Goal: Contribute content: Contribute content

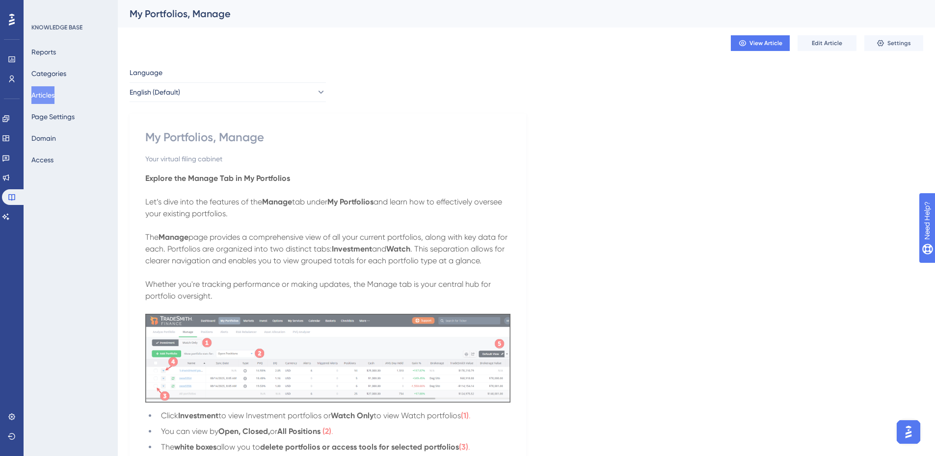
click at [51, 95] on button "Articles" at bounding box center [42, 95] width 23 height 18
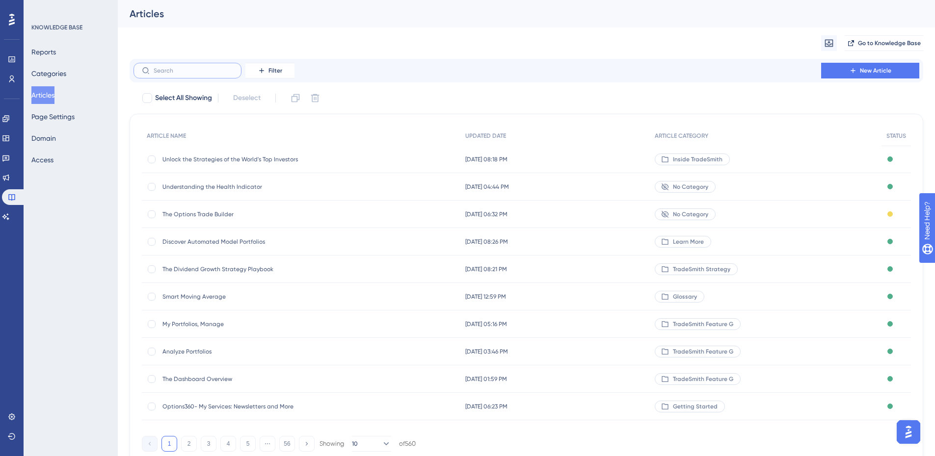
click at [186, 71] on input "text" at bounding box center [194, 70] width 80 height 7
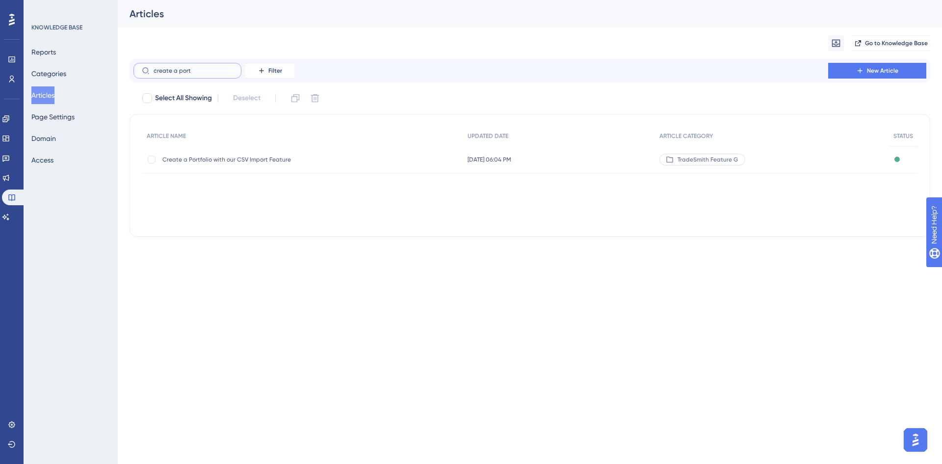
type input "create a port"
click at [215, 157] on span "Create a Portfolio with our CSV Import Feature" at bounding box center [240, 160] width 157 height 8
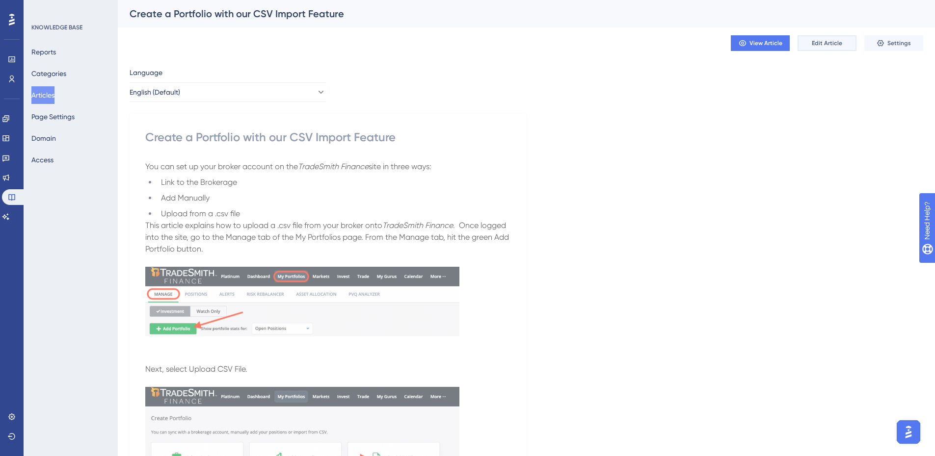
click at [831, 38] on button "Edit Article" at bounding box center [827, 43] width 59 height 16
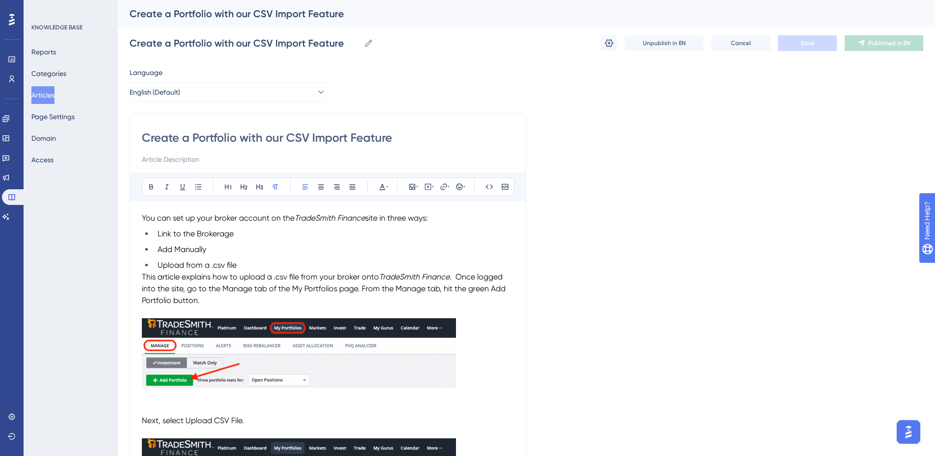
scroll to position [98, 0]
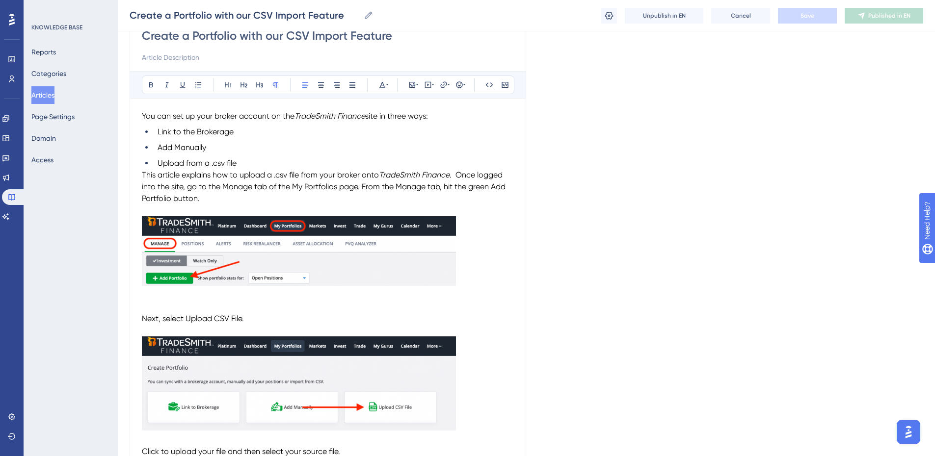
drag, startPoint x: 142, startPoint y: 172, endPoint x: 152, endPoint y: 172, distance: 10.3
click at [142, 172] on span "This article explains how to upload a .csv file from your broker onto" at bounding box center [260, 174] width 237 height 9
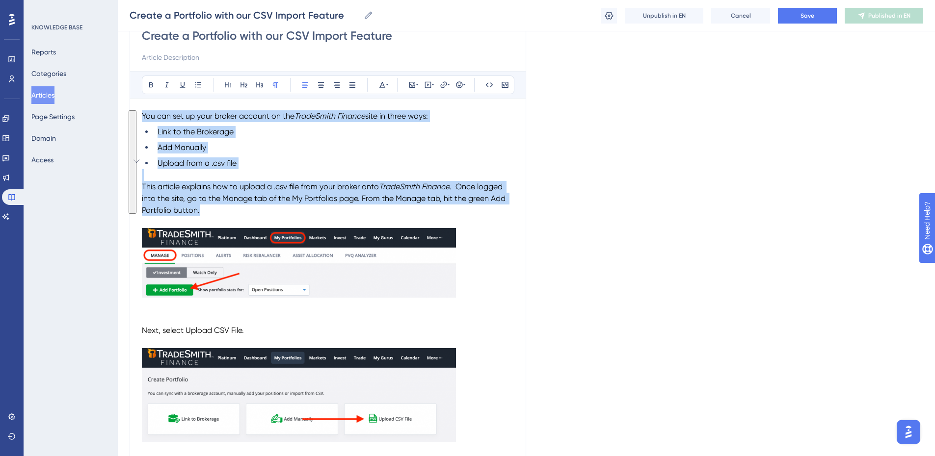
drag, startPoint x: 212, startPoint y: 213, endPoint x: 134, endPoint y: 110, distance: 129.2
copy div "You can set up your broker account on the TradeSmith Finance site in three ways…"
click at [239, 208] on p "This article explains how to upload a .csv file from your broker onto TradeSmit…" at bounding box center [328, 198] width 372 height 35
drag, startPoint x: 211, startPoint y: 214, endPoint x: 138, endPoint y: 115, distance: 122.8
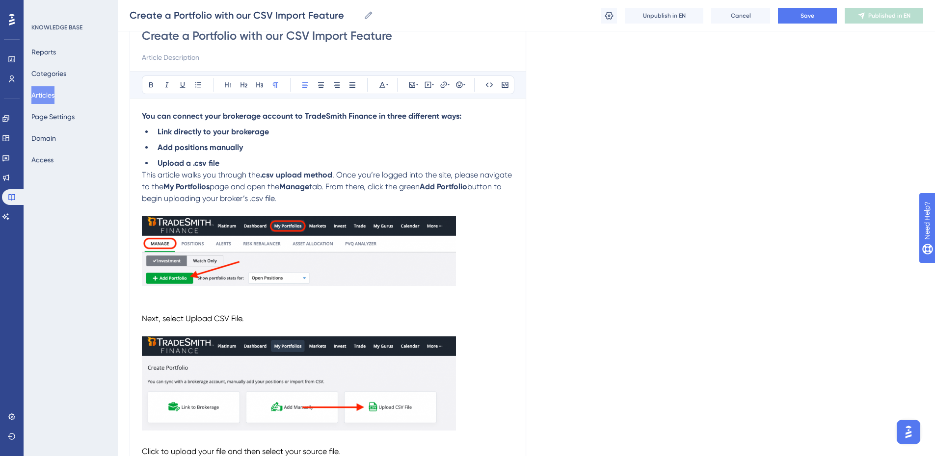
click at [142, 172] on span "This article walks you through the" at bounding box center [201, 174] width 118 height 9
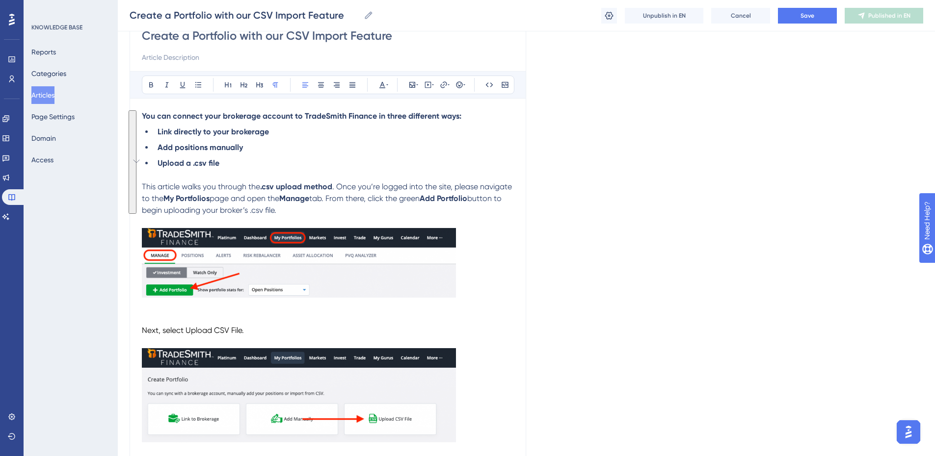
drag, startPoint x: 322, startPoint y: 211, endPoint x: 140, endPoint y: 120, distance: 203.7
click at [383, 86] on icon at bounding box center [382, 85] width 8 height 8
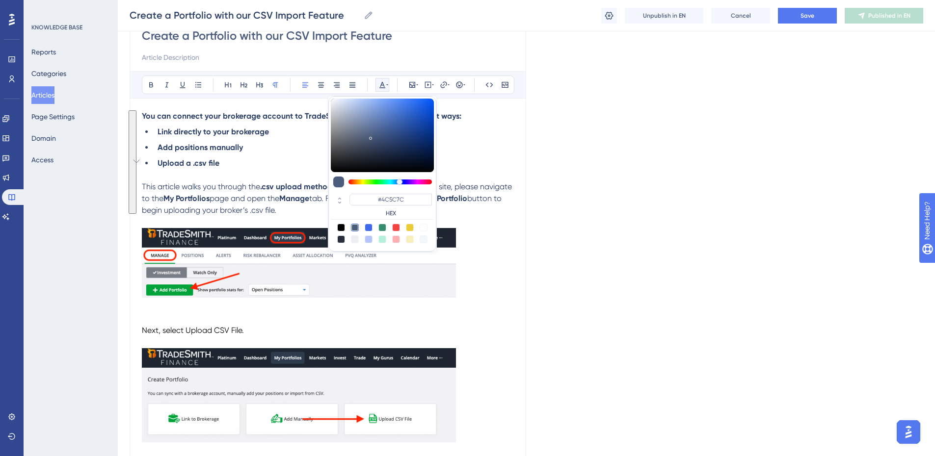
click at [342, 224] on div at bounding box center [341, 228] width 8 height 8
type input "#000000"
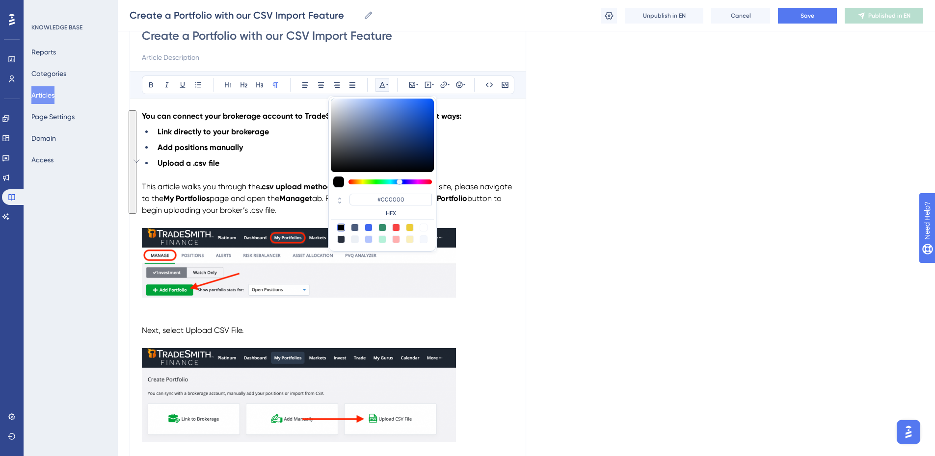
click at [513, 230] on p "To enrich screen reader interactions, please activate Accessibility in Grammarl…" at bounding box center [328, 264] width 372 height 73
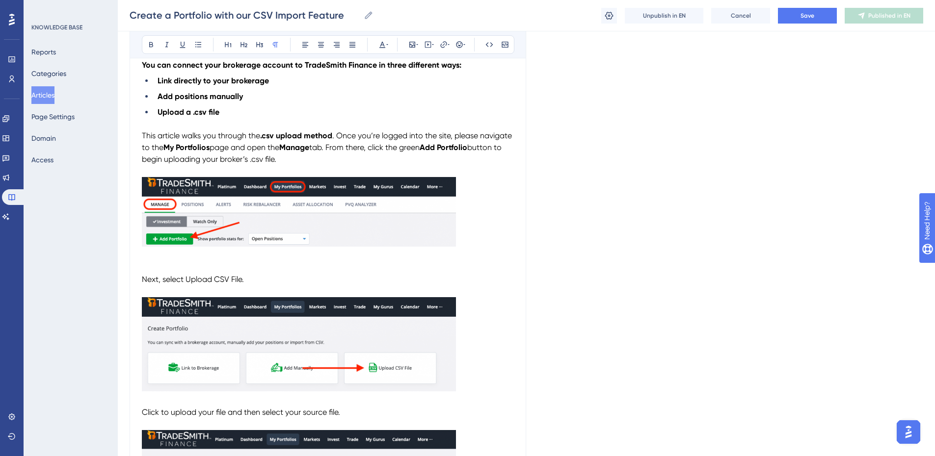
scroll to position [196, 0]
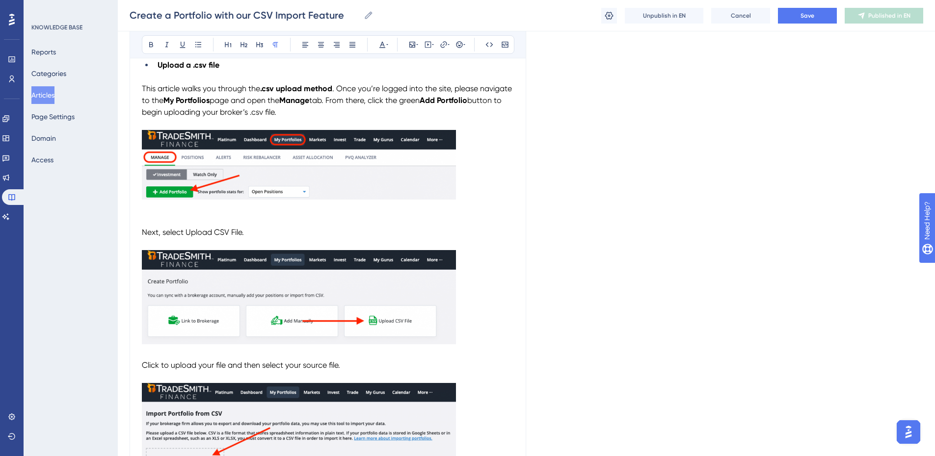
click at [333, 222] on p "To enrich screen reader interactions, please activate Accessibility in Grammarl…" at bounding box center [328, 221] width 372 height 12
click at [347, 174] on img "To enrich screen reader interactions, please activate Accessibility in Grammarl…" at bounding box center [299, 165] width 314 height 70
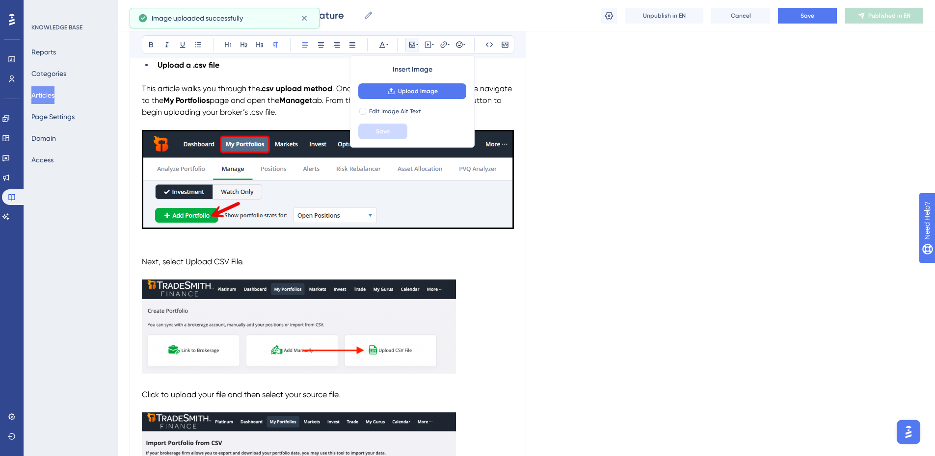
click at [142, 262] on span "Next, select Upload CSV File." at bounding box center [193, 261] width 102 height 9
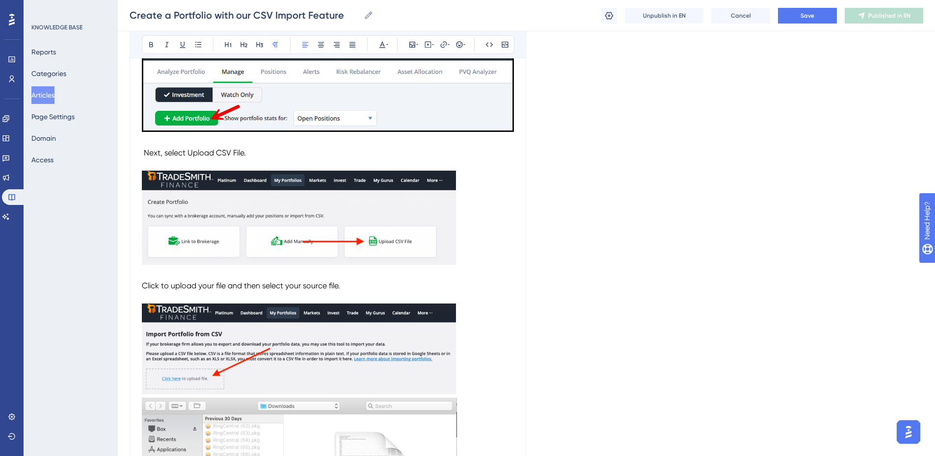
scroll to position [294, 0]
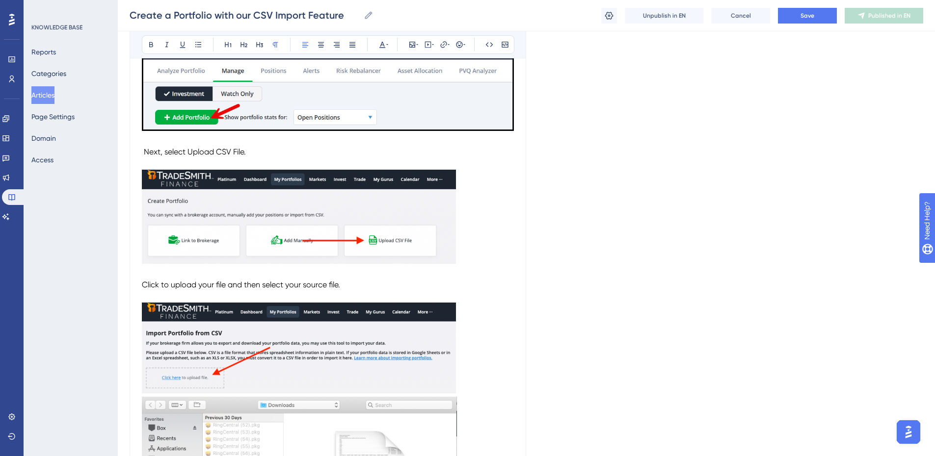
click at [357, 235] on img "To enrich screen reader interactions, please activate Accessibility in Grammarl…" at bounding box center [299, 217] width 314 height 94
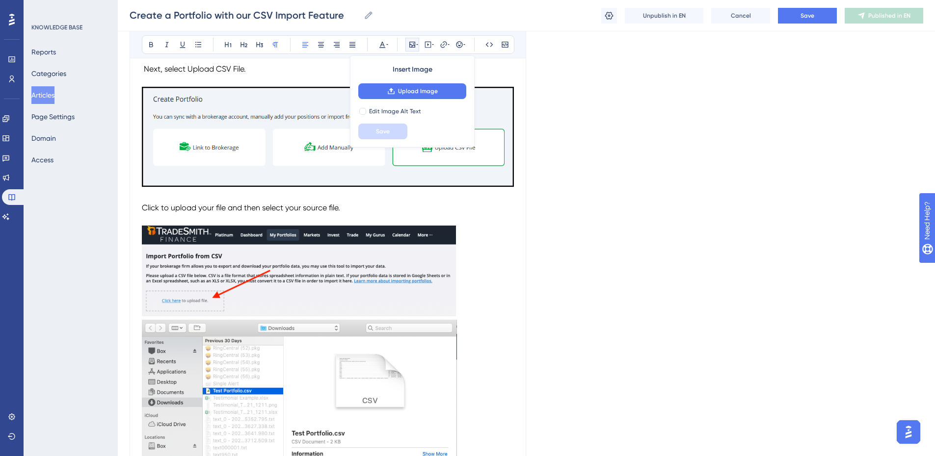
scroll to position [393, 0]
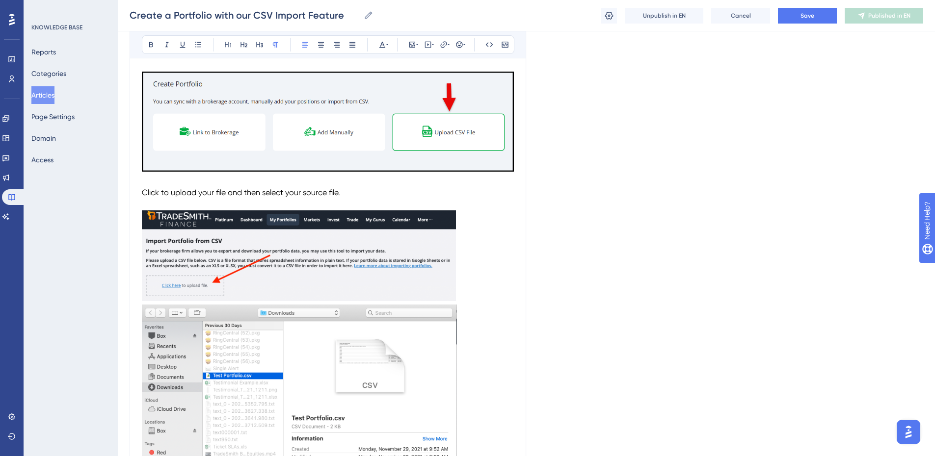
click at [142, 191] on span "Click to upload your file and then select your source file." at bounding box center [241, 192] width 198 height 9
drag, startPoint x: 464, startPoint y: 192, endPoint x: 140, endPoint y: 192, distance: 324.4
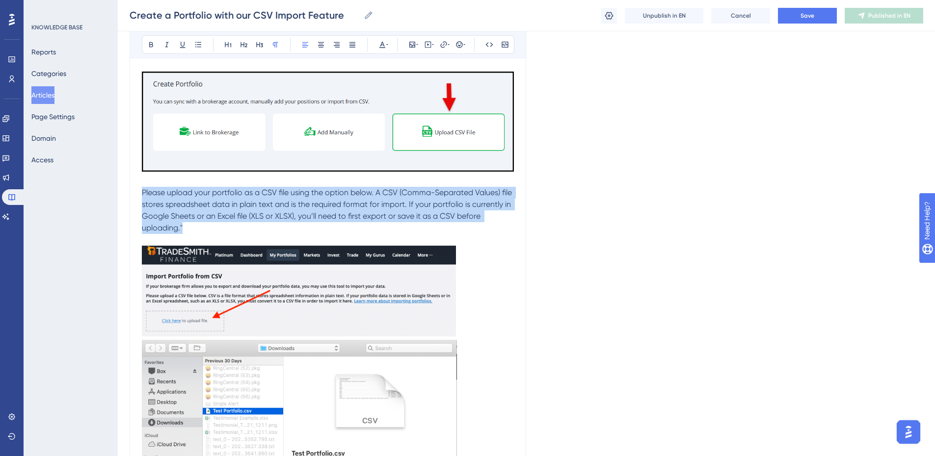
click at [378, 44] on icon at bounding box center [382, 45] width 8 height 8
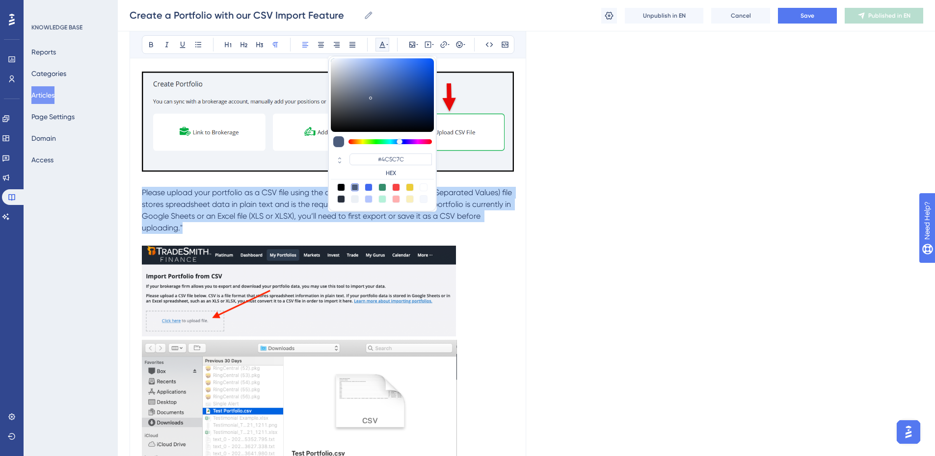
click at [342, 185] on div at bounding box center [341, 188] width 8 height 8
type input "#000000"
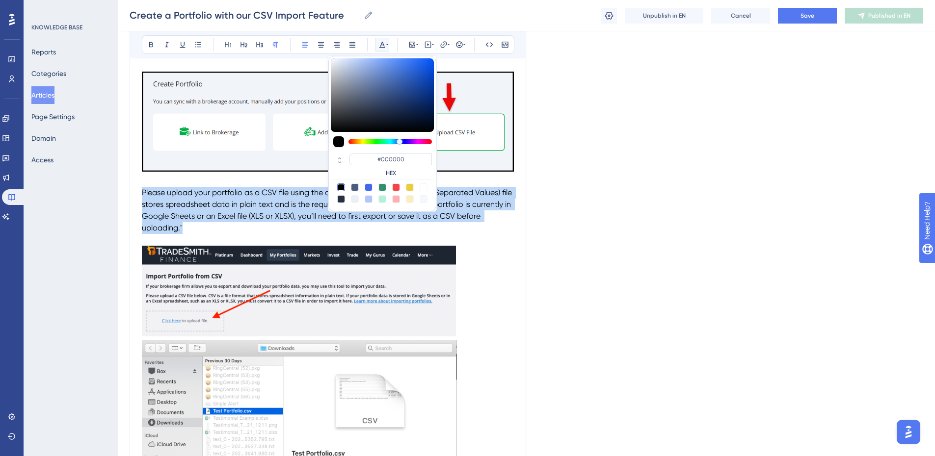
click at [211, 230] on p "Please upload your portfolio as a CSV file using the option below. A CSV (Comma…" at bounding box center [328, 210] width 372 height 47
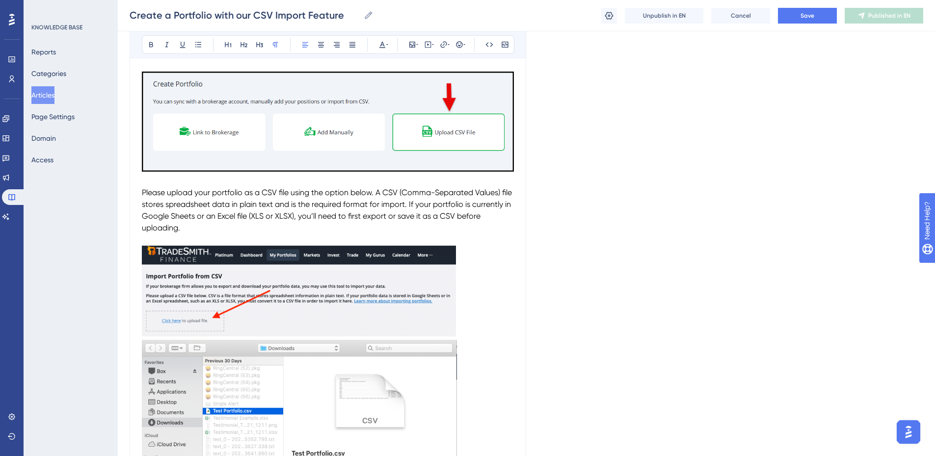
click at [265, 272] on img "To enrich screen reader interactions, please activate Accessibility in Grammarl…" at bounding box center [299, 291] width 314 height 91
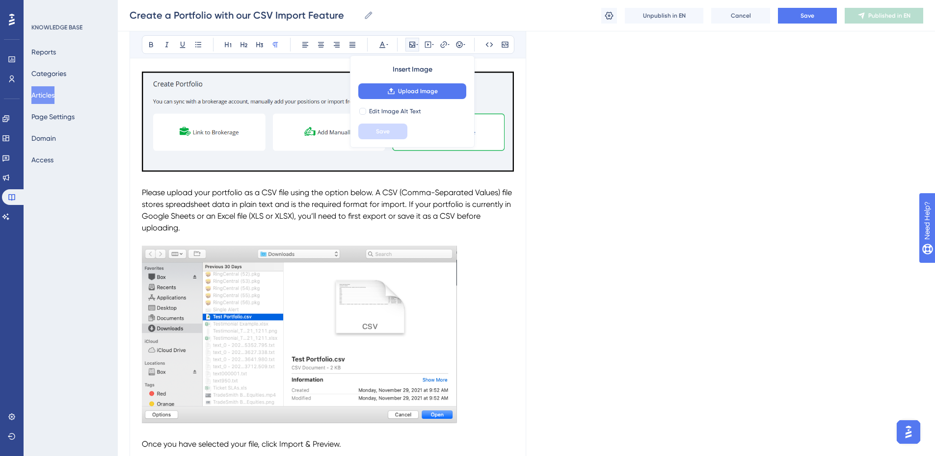
click at [188, 224] on p "Please upload your portfolio as a CSV file using the option below. A CSV (Comma…" at bounding box center [328, 210] width 372 height 47
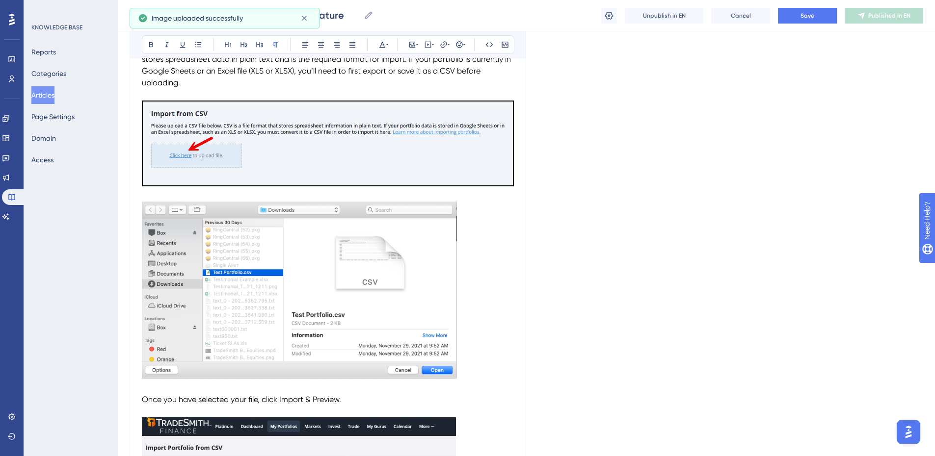
scroll to position [540, 0]
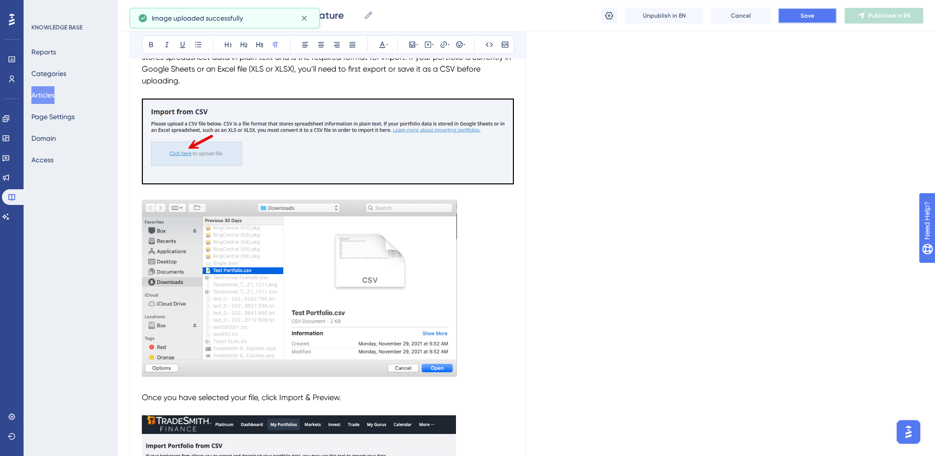
click at [814, 19] on span "Save" at bounding box center [808, 16] width 14 height 8
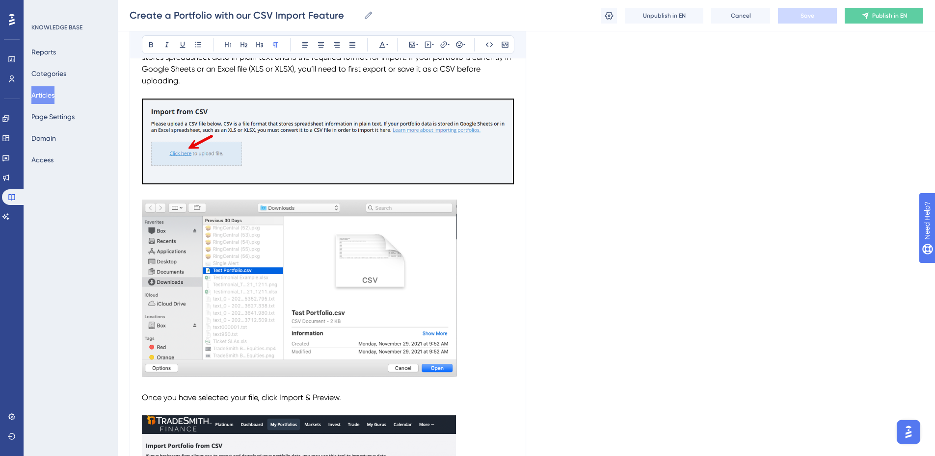
click at [355, 315] on img "To enrich screen reader interactions, please activate Accessibility in Grammarl…" at bounding box center [299, 288] width 315 height 177
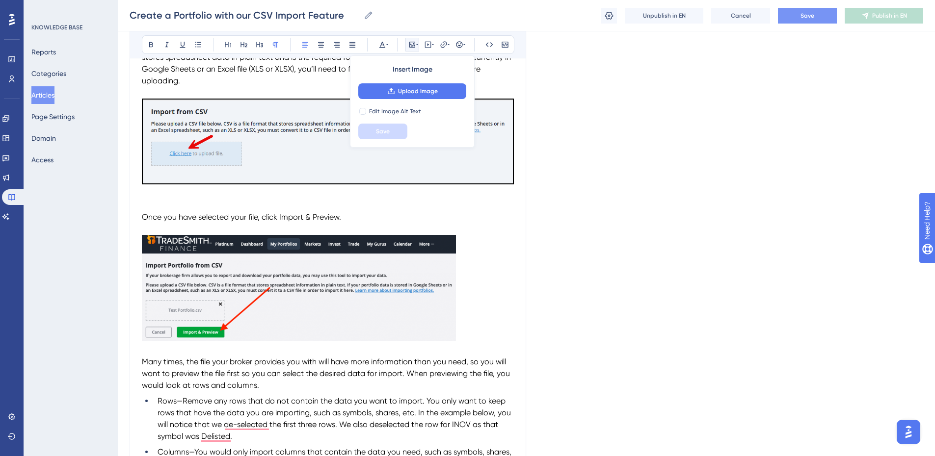
click at [144, 203] on p "To enrich screen reader interactions, please activate Accessibility in Grammarl…" at bounding box center [328, 206] width 372 height 12
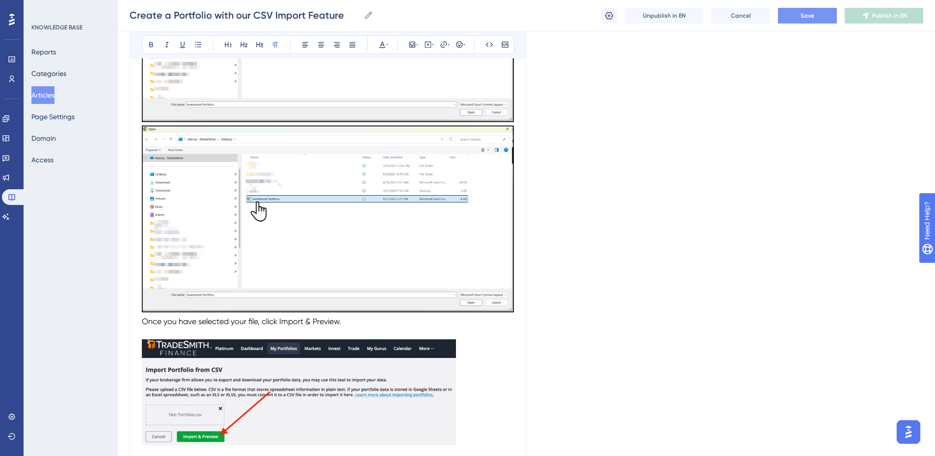
scroll to position [820, 0]
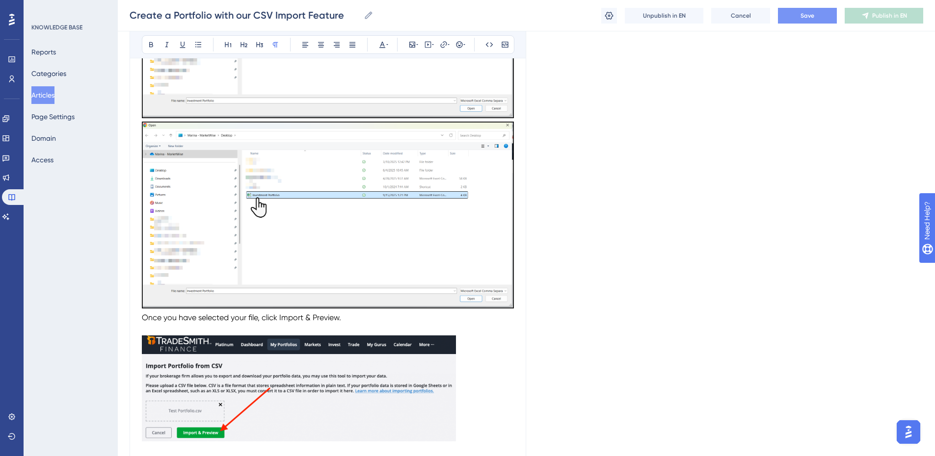
click at [429, 254] on img "To enrich screen reader interactions, please activate Accessibility in Grammarl…" at bounding box center [328, 215] width 372 height 187
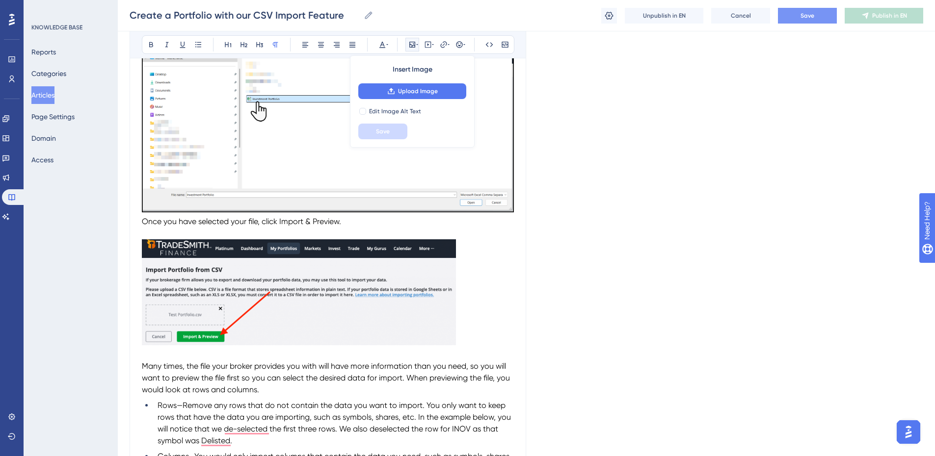
scroll to position [722, 0]
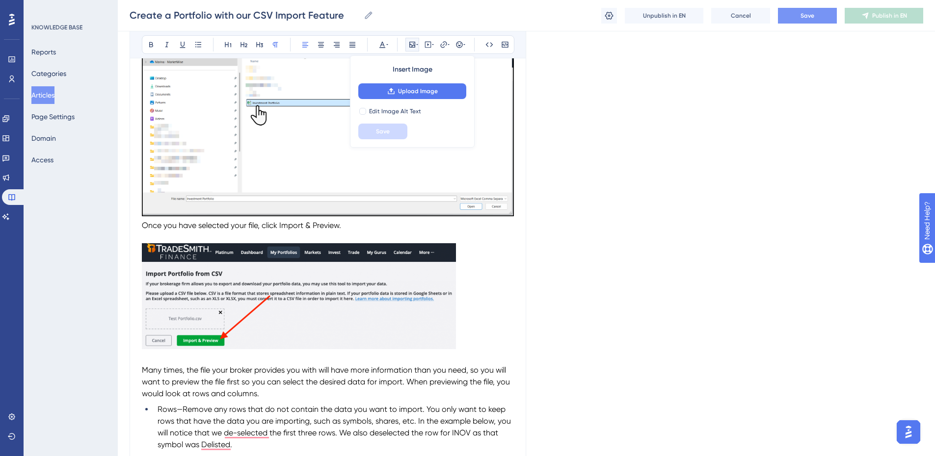
click at [143, 227] on span "Once you have selected your file, click Import & Preview." at bounding box center [241, 225] width 199 height 9
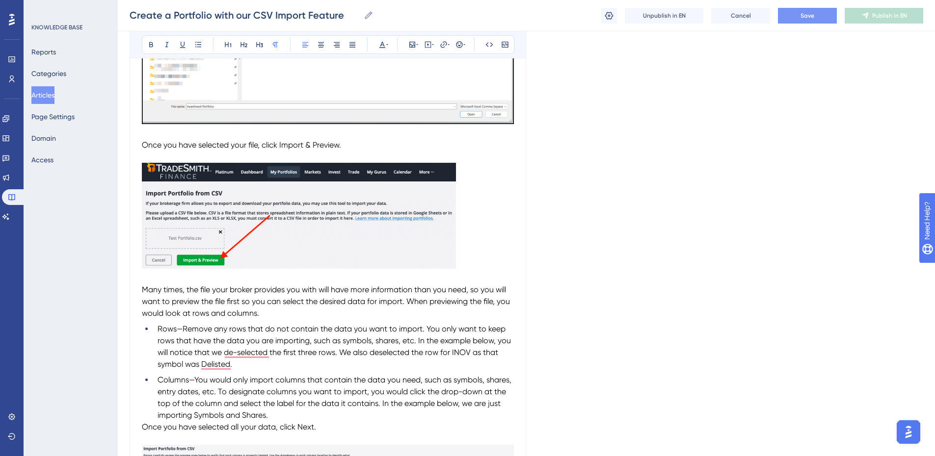
scroll to position [820, 0]
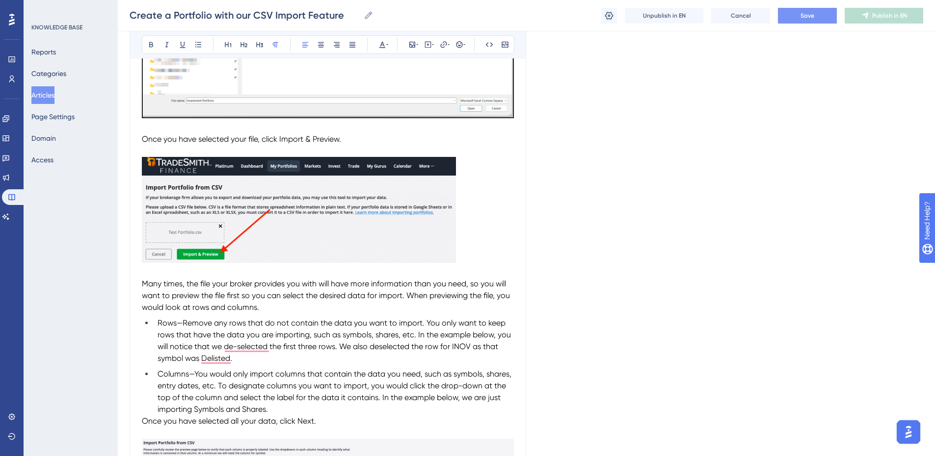
click at [315, 231] on img "To enrich screen reader interactions, please activate Accessibility in Grammarl…" at bounding box center [299, 210] width 314 height 106
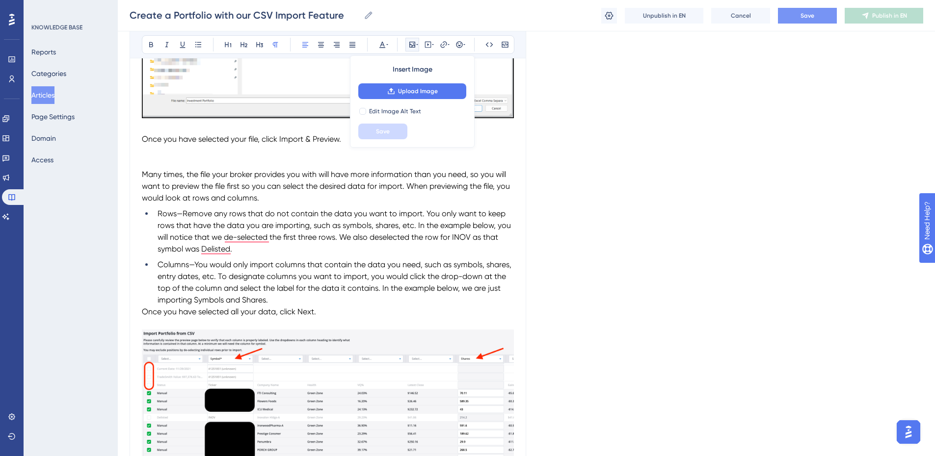
click at [144, 160] on p "To enrich screen reader interactions, please activate Accessibility in Grammarl…" at bounding box center [328, 163] width 372 height 12
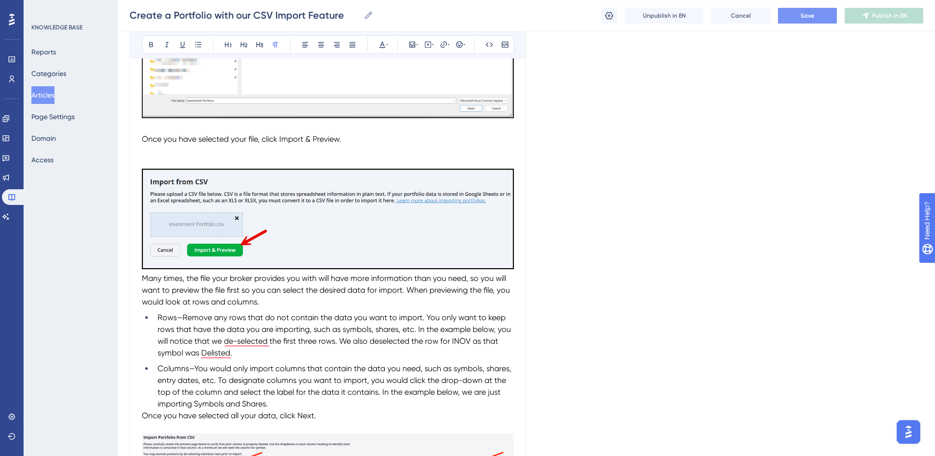
click at [144, 155] on p "To enrich screen reader interactions, please activate Accessibility in Grammarl…" at bounding box center [328, 151] width 372 height 12
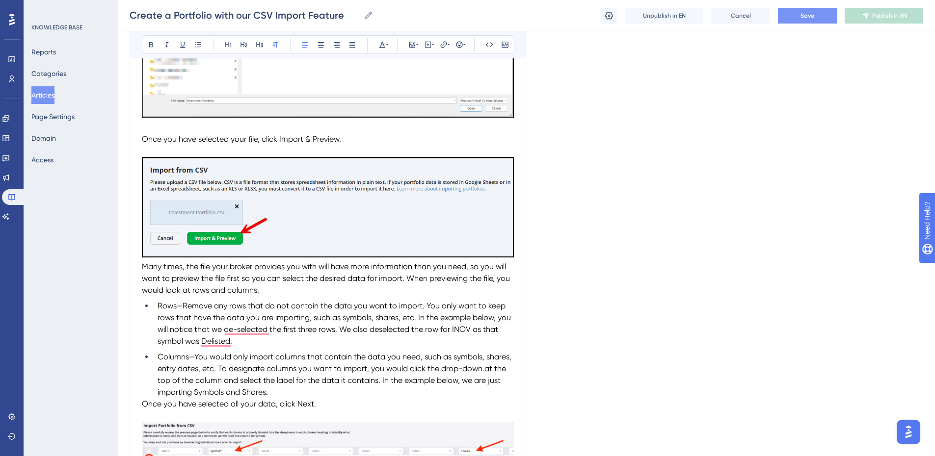
click at [142, 265] on span "Many times, the file your broker provides you with will have more information t…" at bounding box center [327, 278] width 370 height 33
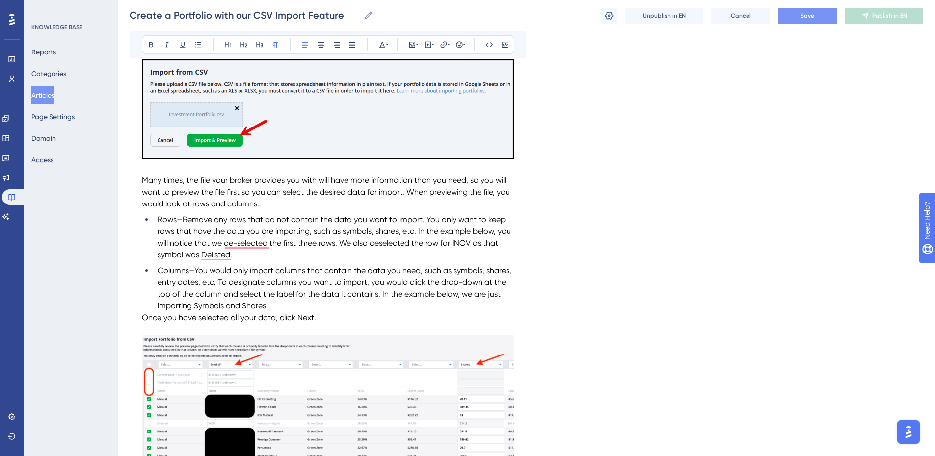
scroll to position [869, 0]
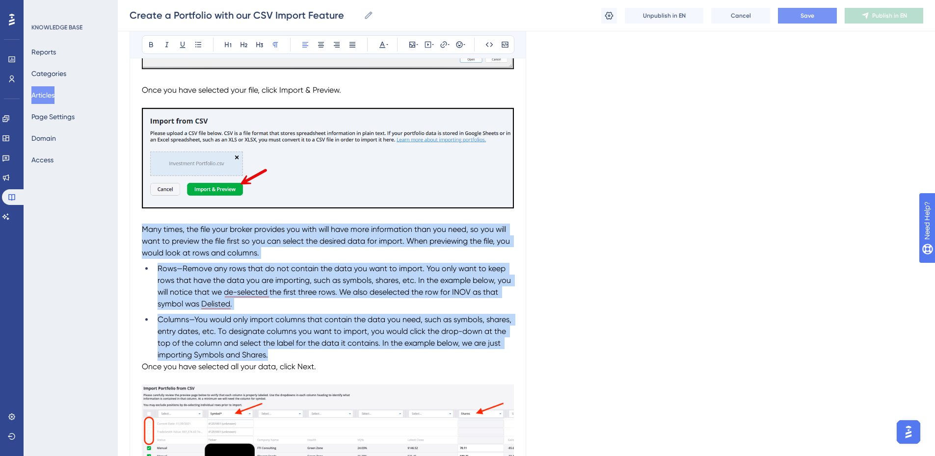
drag, startPoint x: 142, startPoint y: 228, endPoint x: 328, endPoint y: 355, distance: 224.9
click at [328, 355] on div "You can connect your brokerage account to TradeSmith Finance in three different…" at bounding box center [328, 75] width 372 height 1473
copy div "Many times, the file your broker provides you with will have more information t…"
click at [285, 357] on li "Columns—You would only import columns that contain the data you need, such as s…" at bounding box center [334, 337] width 360 height 47
drag, startPoint x: 268, startPoint y: 354, endPoint x: 134, endPoint y: 234, distance: 179.7
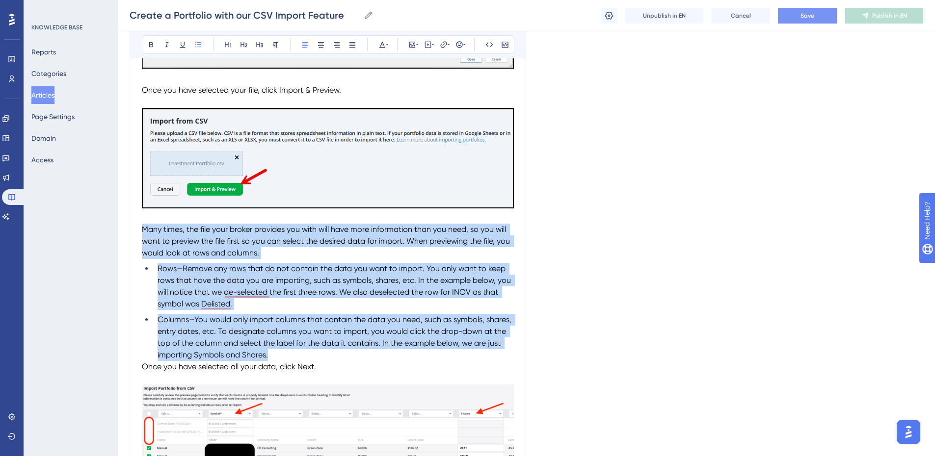
click at [134, 234] on div "Performance Users Engagement Widgets Feedback Product Updates Knowledge Base AI…" at bounding box center [467, 23] width 935 height 1784
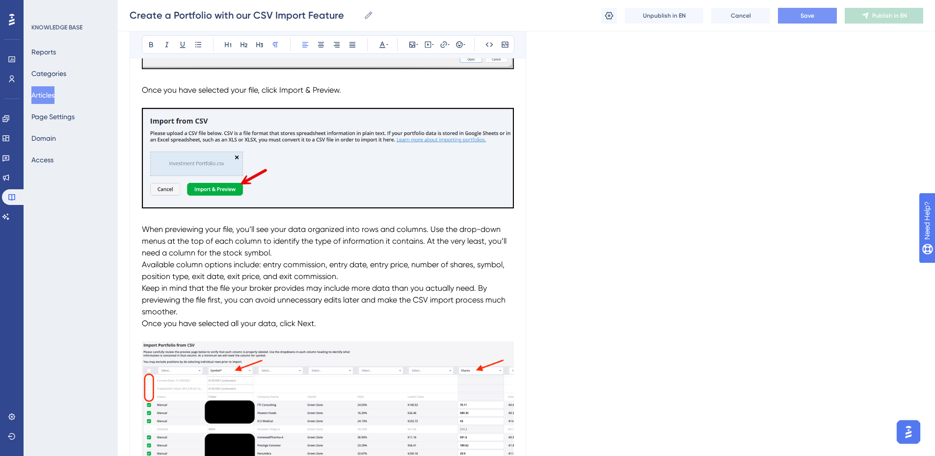
click at [143, 322] on span "Once you have selected all your data, click Next." at bounding box center [229, 323] width 174 height 9
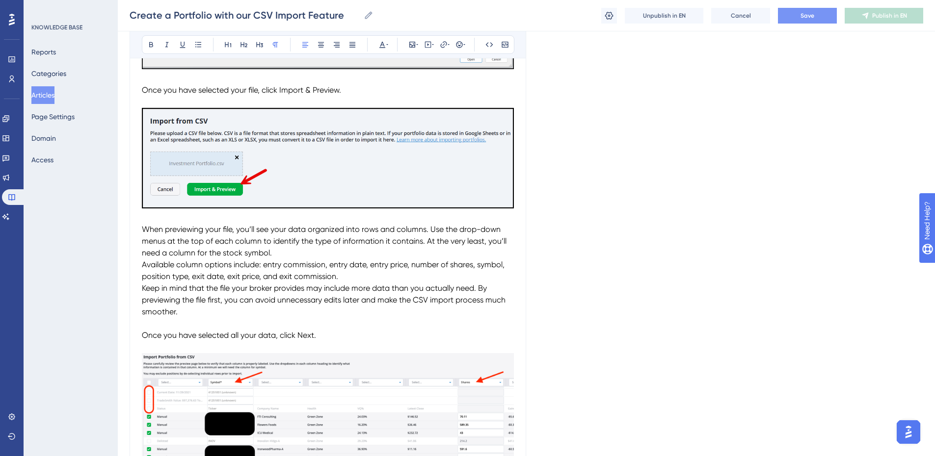
click at [142, 287] on span "When previewing your file, you’ll see your data organized into rows and columns…" at bounding box center [325, 271] width 367 height 92
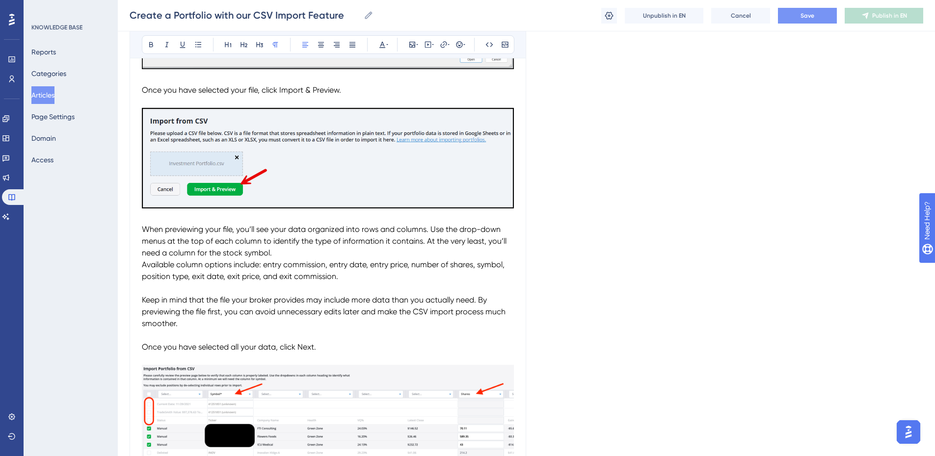
click at [141, 265] on div "Create a Portfolio with our CSV Import Feature Bold Italic Underline Bullet Poi…" at bounding box center [328, 23] width 397 height 1564
click at [143, 265] on span "When previewing your file, you’ll see your data organized into rows and columns…" at bounding box center [325, 253] width 367 height 56
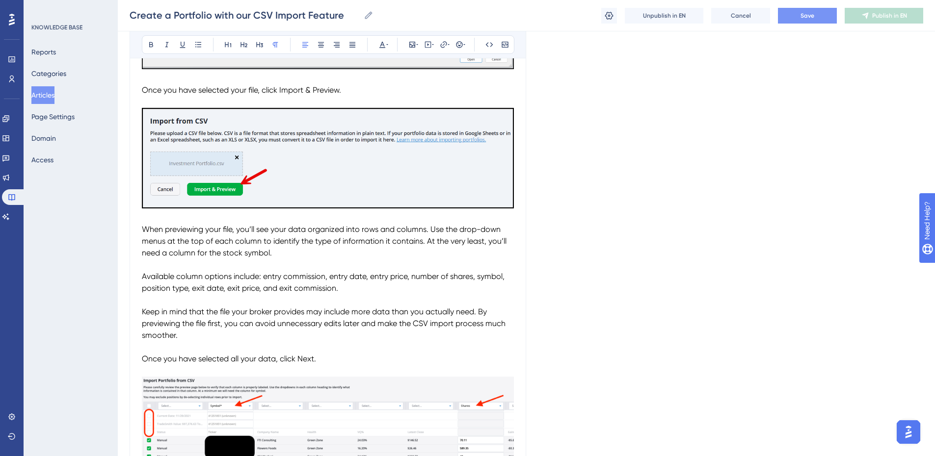
click at [191, 338] on p "Keep in mind that the file your broker provides may include more data than you …" at bounding box center [328, 323] width 372 height 35
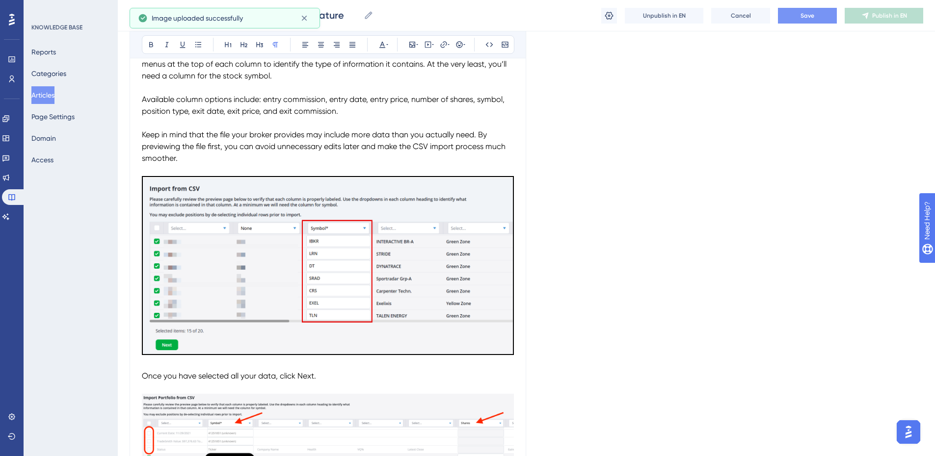
scroll to position [1066, 0]
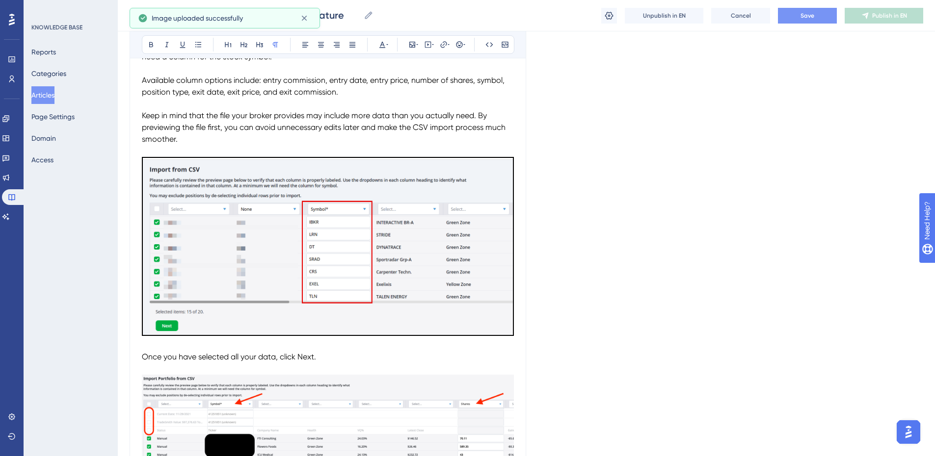
click at [144, 353] on span "Once you have selected all your data, click Next." at bounding box center [229, 356] width 174 height 9
click at [144, 354] on span "Once you have selected all your data, click Next." at bounding box center [229, 356] width 174 height 9
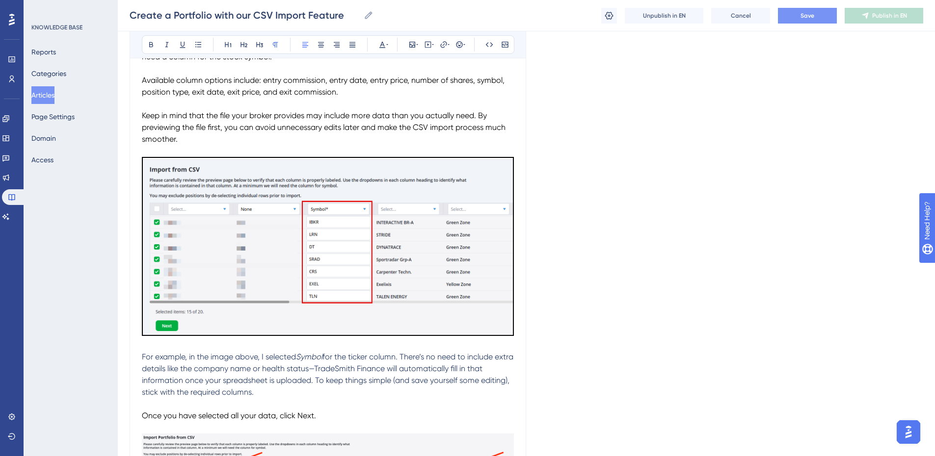
drag, startPoint x: 260, startPoint y: 395, endPoint x: 141, endPoint y: 357, distance: 124.6
click at [381, 42] on icon at bounding box center [382, 45] width 8 height 8
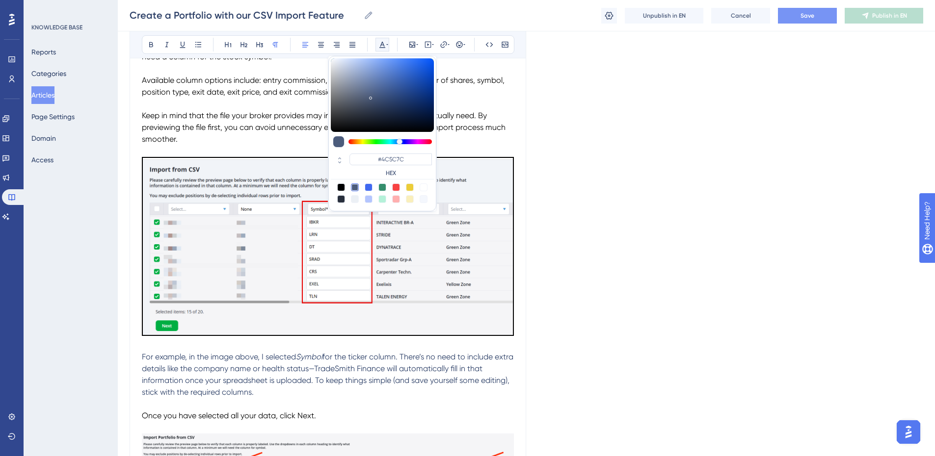
click at [339, 187] on div at bounding box center [341, 188] width 8 height 8
type input "#000000"
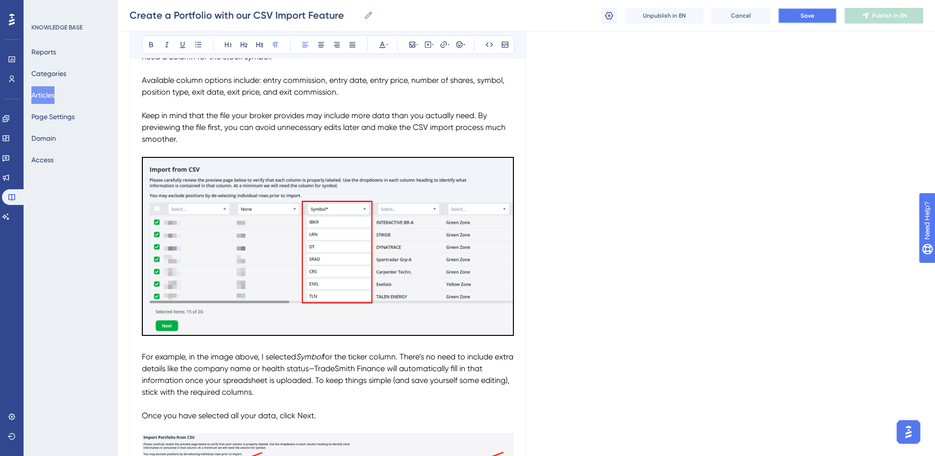
click at [817, 9] on button "Save" at bounding box center [807, 16] width 59 height 16
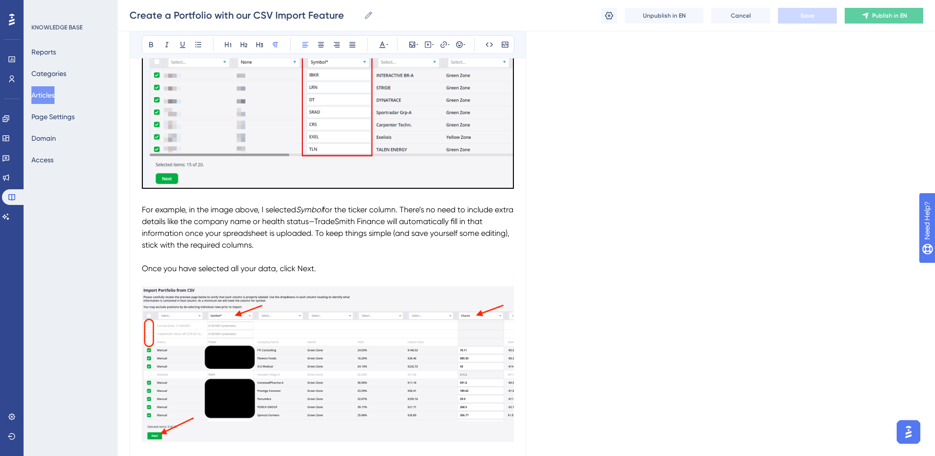
scroll to position [1164, 0]
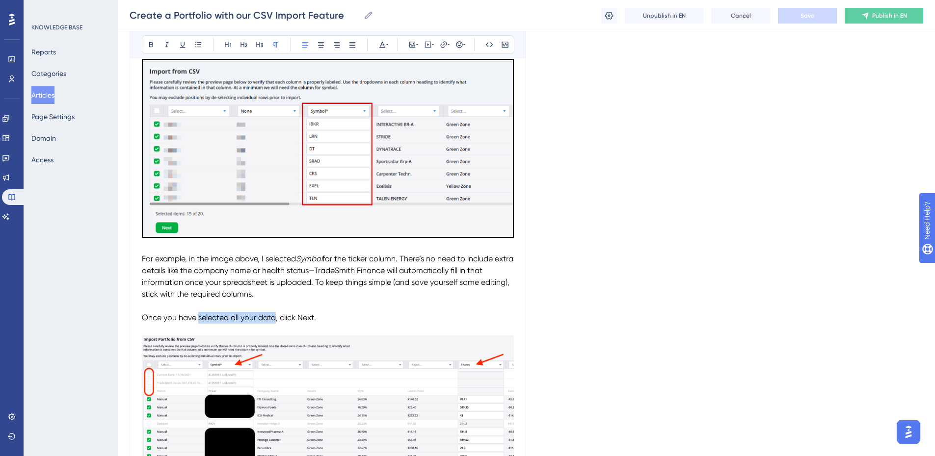
drag, startPoint x: 275, startPoint y: 316, endPoint x: 198, endPoint y: 315, distance: 77.1
click at [198, 315] on span "Once you have selected all your data, click Next." at bounding box center [229, 317] width 174 height 9
click at [297, 316] on span "Once you have labeled your columns, click Next." at bounding box center [228, 317] width 173 height 9
click at [337, 320] on p "Once you have labeled your columns, click the Next." at bounding box center [328, 318] width 372 height 12
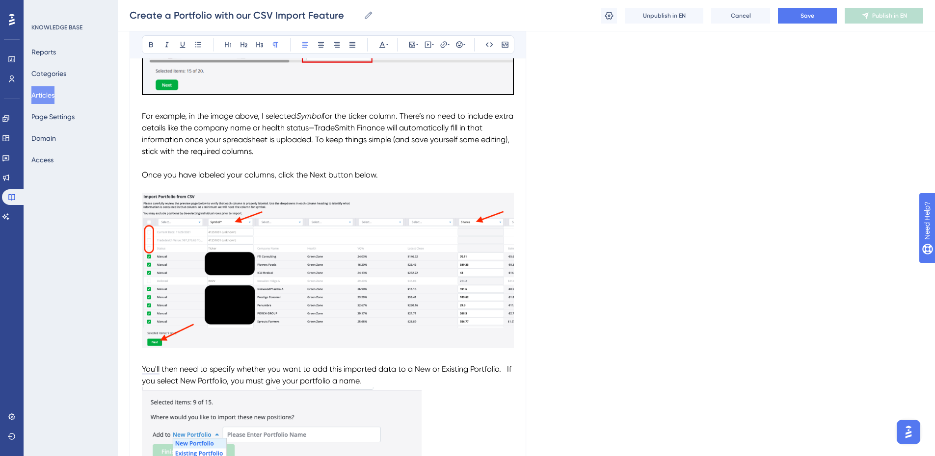
scroll to position [1311, 0]
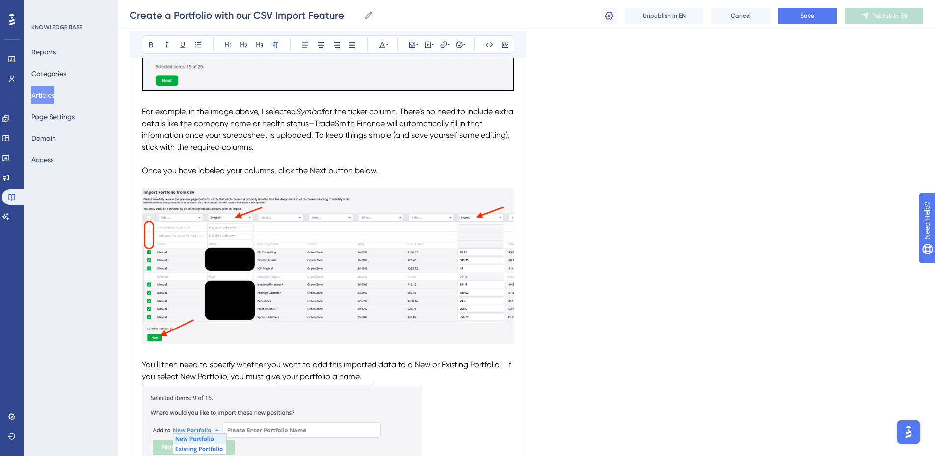
click at [404, 245] on img "To enrich screen reader interactions, please activate Accessibility in Grammarl…" at bounding box center [328, 265] width 372 height 155
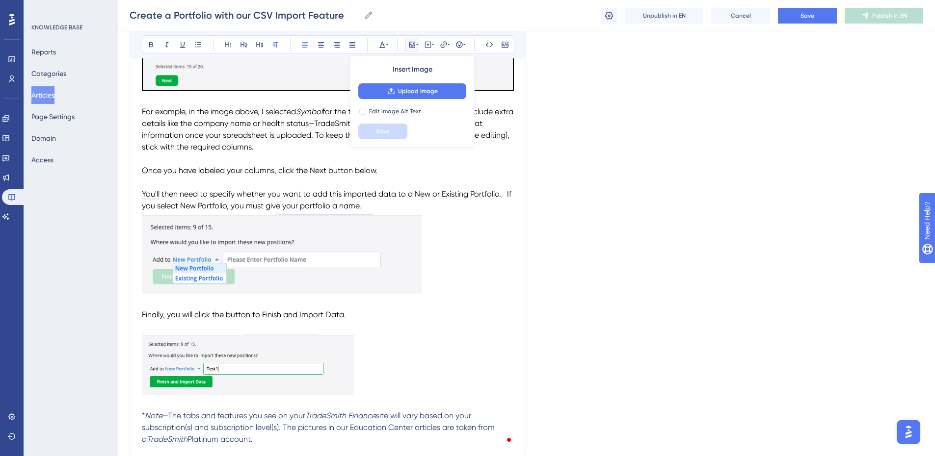
click at [324, 244] on img "To enrich screen reader interactions, please activate Accessibility in Grammarl…" at bounding box center [282, 253] width 280 height 82
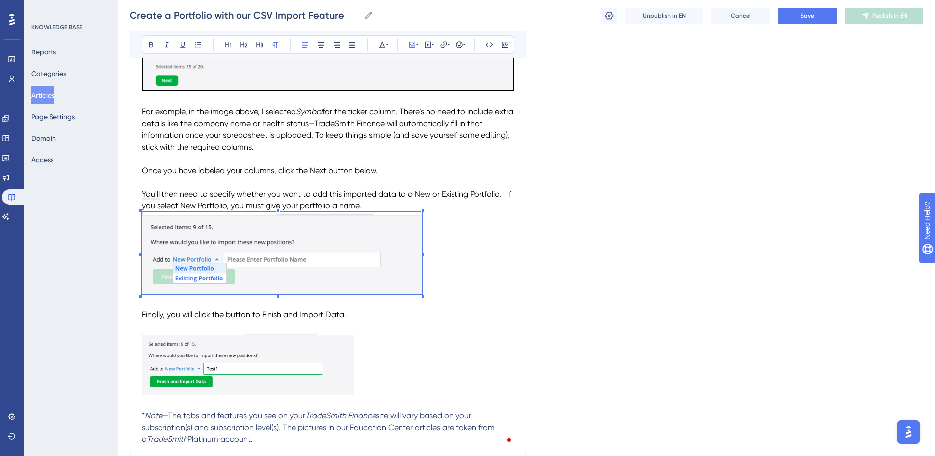
click at [374, 237] on img "To enrich screen reader interactions, please activate Accessibility in Grammarl…" at bounding box center [282, 253] width 280 height 82
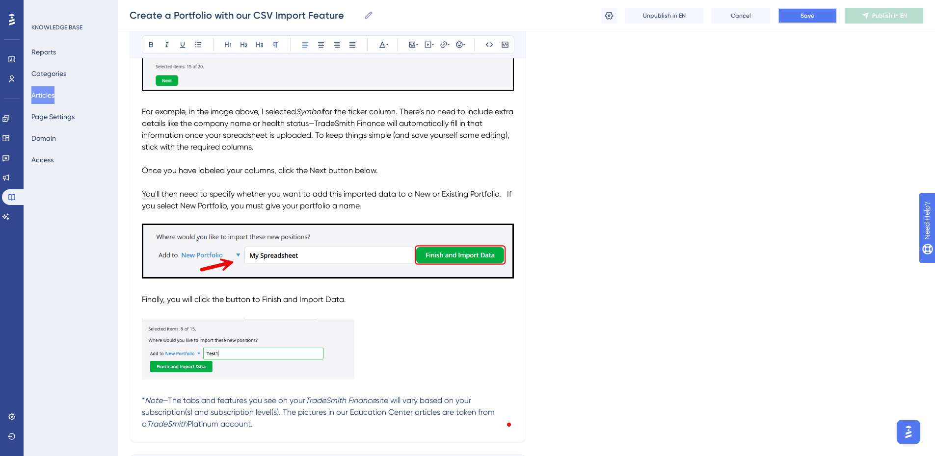
click at [805, 17] on span "Save" at bounding box center [808, 16] width 14 height 8
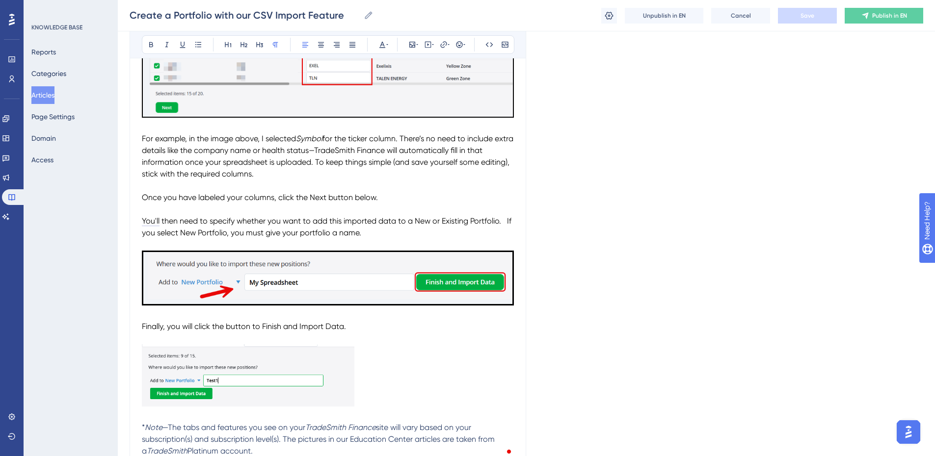
scroll to position [1262, 0]
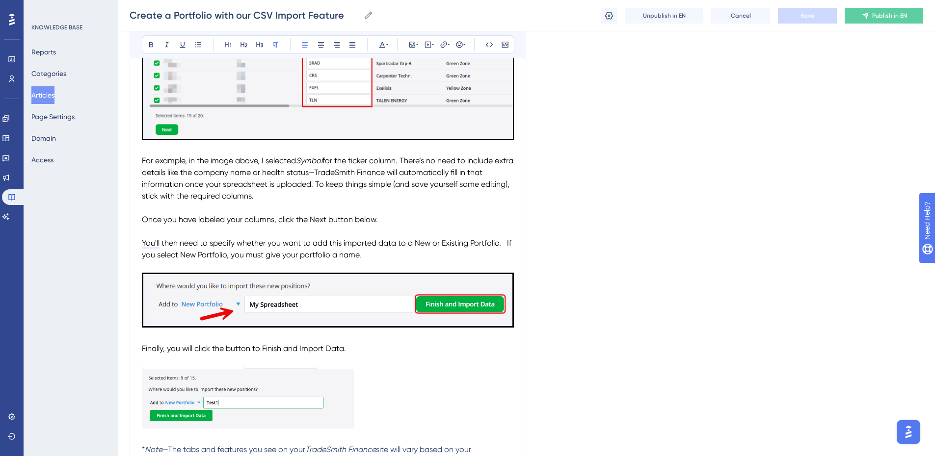
click at [199, 218] on span "Once you have labeled your columns, click the Next button below." at bounding box center [260, 219] width 236 height 9
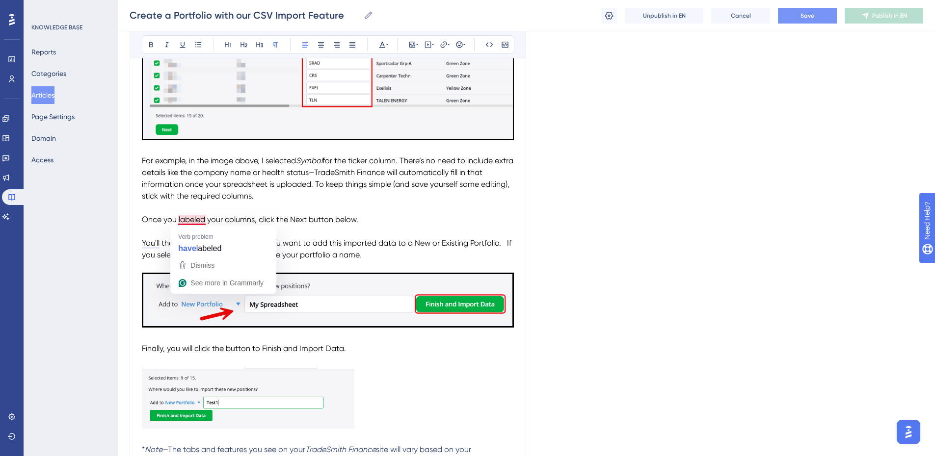
click at [206, 221] on span "Once you labeled your columns, click the Next button below." at bounding box center [250, 219] width 216 height 9
click at [799, 13] on button "Save" at bounding box center [807, 16] width 59 height 16
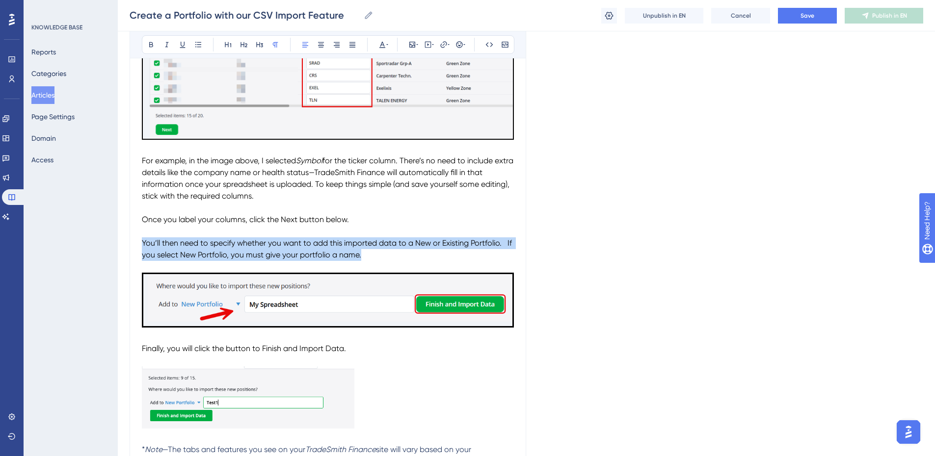
drag, startPoint x: 365, startPoint y: 256, endPoint x: 142, endPoint y: 245, distance: 223.1
click at [142, 245] on p "You’ll then need to specify whether you want to add this imported data to a New…" at bounding box center [328, 250] width 372 height 24
copy span "You’ll then need to specify whether you want to add this imported data to a New…"
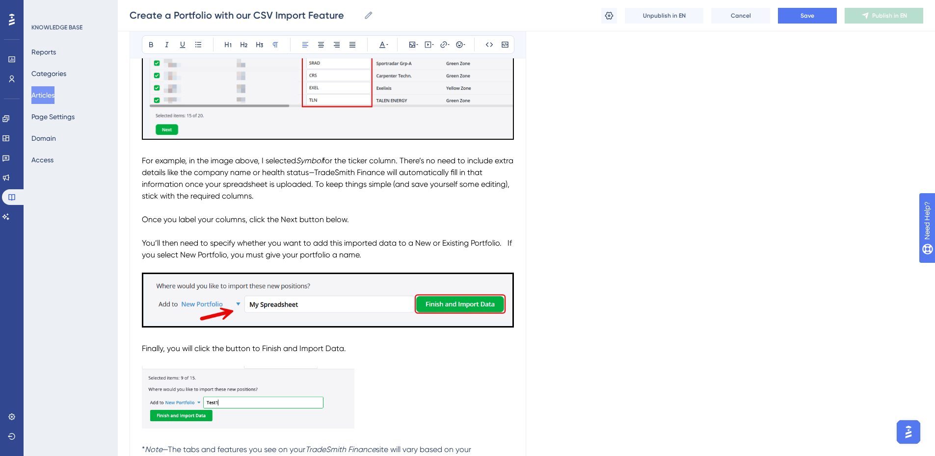
click at [368, 261] on p "To enrich screen reader interactions, please activate Accessibility in Grammarl…" at bounding box center [328, 267] width 372 height 12
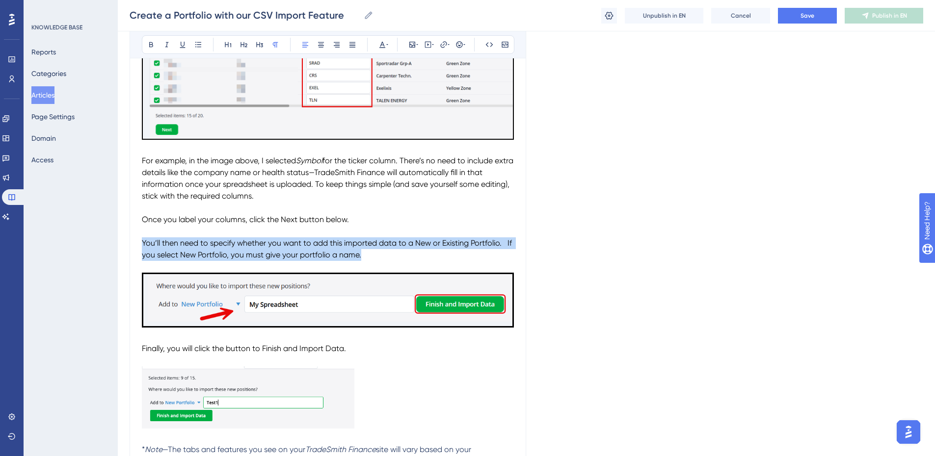
drag, startPoint x: 367, startPoint y: 256, endPoint x: 143, endPoint y: 242, distance: 223.7
click at [143, 242] on p "You’ll then need to specify whether you want to add this imported data to a New…" at bounding box center [328, 250] width 372 height 24
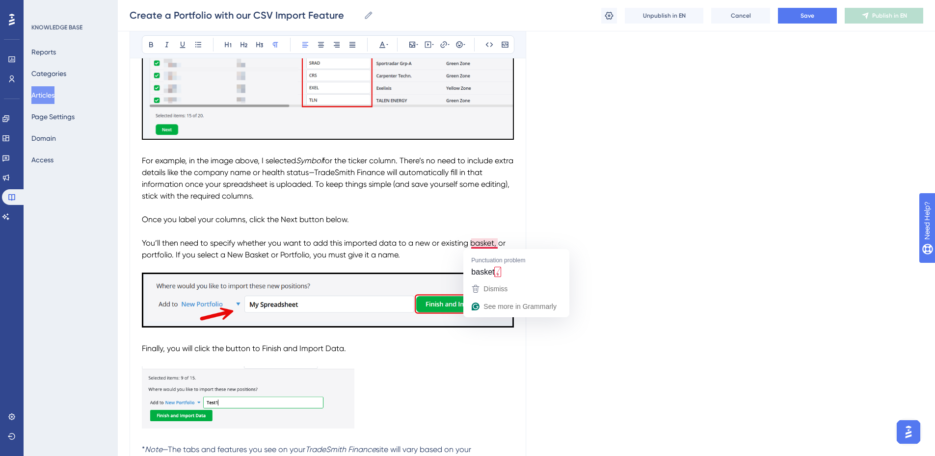
click at [497, 243] on span "You’ll then need to specify whether you want to add this imported data to a new…" at bounding box center [325, 249] width 366 height 21
click at [795, 15] on button "Save" at bounding box center [807, 16] width 59 height 16
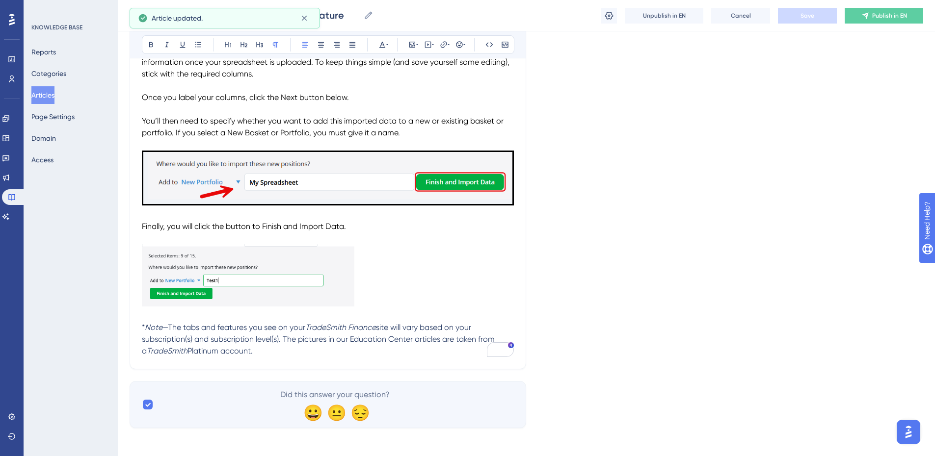
scroll to position [1388, 0]
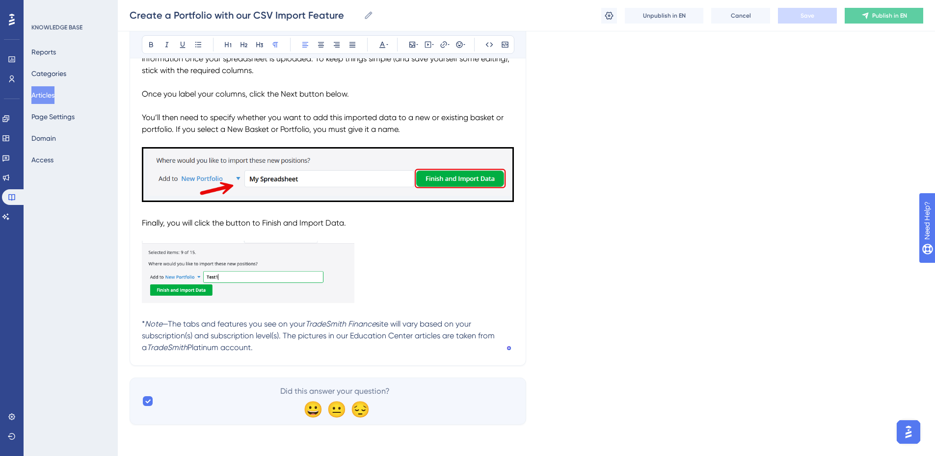
click at [262, 219] on span "Finally, you will click the button to Finish and Import Data." at bounding box center [244, 222] width 204 height 9
click at [318, 223] on p "Finally, you will click the Finish and Import Data." at bounding box center [328, 223] width 372 height 12
drag, startPoint x: 307, startPoint y: 225, endPoint x: 228, endPoint y: 225, distance: 79.5
click at [228, 225] on span "Finally, you will click the Finish and Import Data button." at bounding box center [239, 222] width 194 height 9
click at [150, 42] on icon at bounding box center [151, 45] width 8 height 8
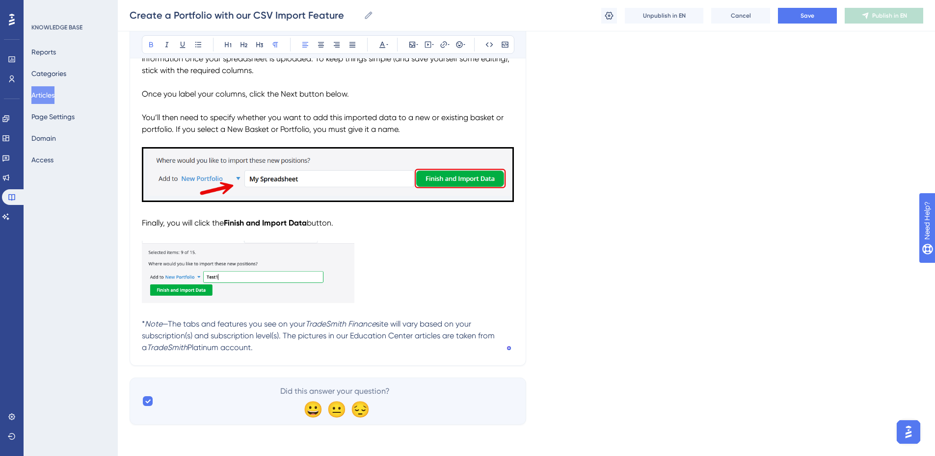
click at [388, 262] on p "To enrich screen reader interactions, please activate Accessibility in Grammarl…" at bounding box center [328, 274] width 372 height 66
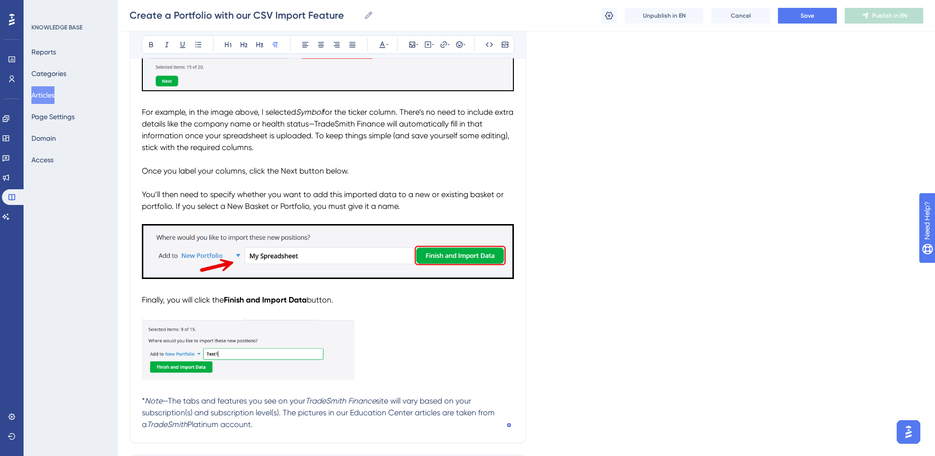
scroll to position [1289, 0]
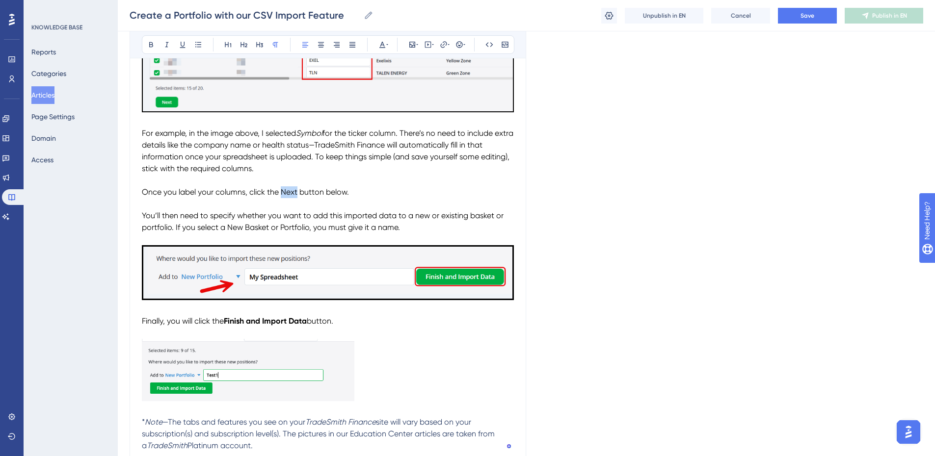
drag, startPoint x: 297, startPoint y: 191, endPoint x: 282, endPoint y: 191, distance: 15.2
click at [282, 191] on span "Once you label your columns, click the Next button below." at bounding box center [245, 191] width 207 height 9
click at [153, 43] on icon at bounding box center [151, 44] width 4 height 5
click at [361, 184] on p "To enrich screen reader interactions, please activate Accessibility in Grammarl…" at bounding box center [328, 181] width 372 height 12
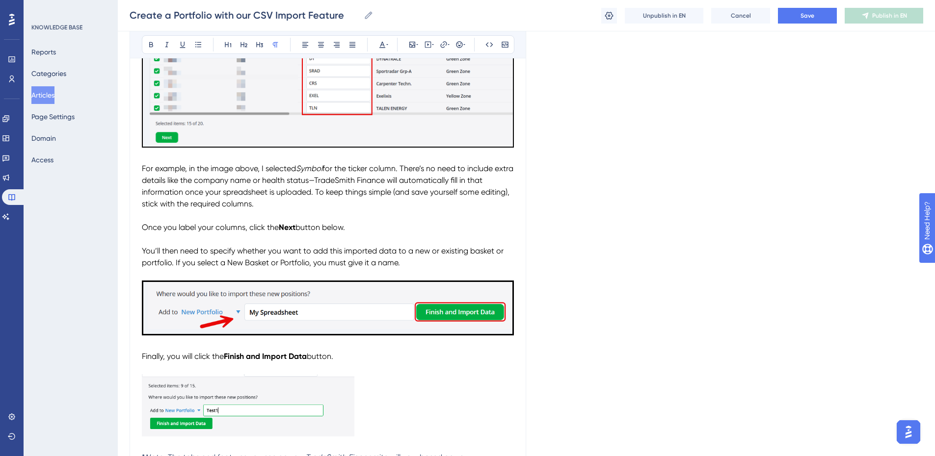
scroll to position [1240, 0]
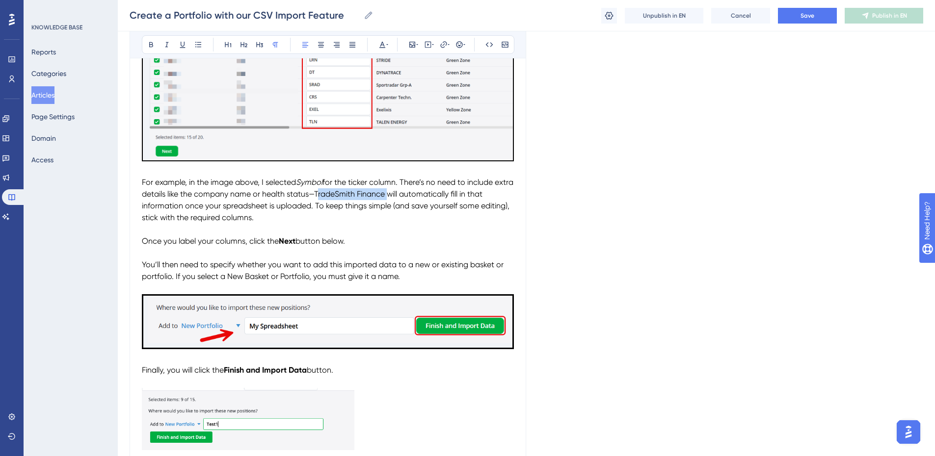
drag, startPoint x: 406, startPoint y: 194, endPoint x: 336, endPoint y: 192, distance: 70.7
click at [336, 192] on span "for the ticker column. There’s no need to include extra details like the compan…" at bounding box center [329, 200] width 374 height 45
click at [167, 42] on icon at bounding box center [167, 45] width 8 height 8
click at [371, 235] on p "To enrich screen reader interactions, please activate Accessibility in Grammarl…" at bounding box center [328, 230] width 372 height 12
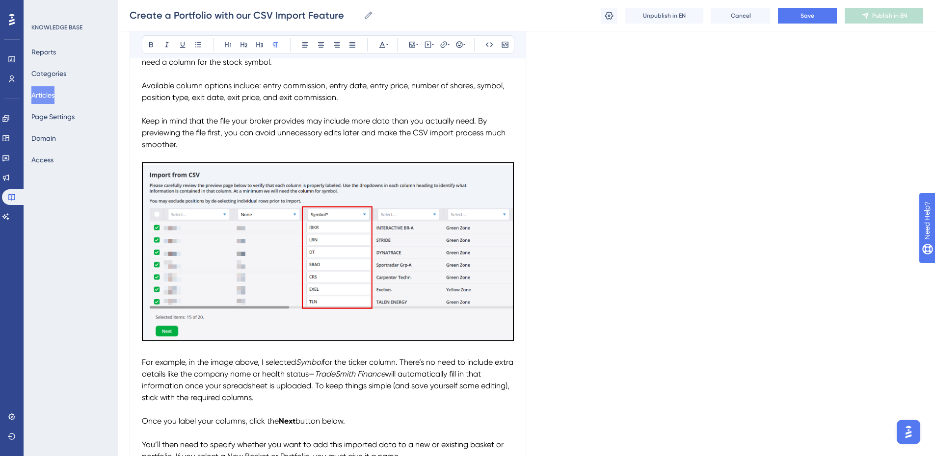
scroll to position [995, 0]
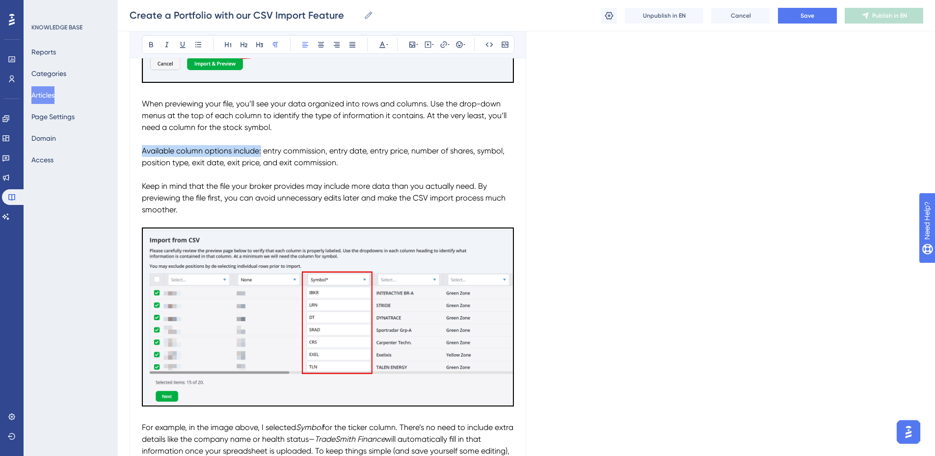
drag, startPoint x: 142, startPoint y: 150, endPoint x: 261, endPoint y: 151, distance: 118.8
click at [261, 151] on span "Available column options include: entry commission, entry date, entry price, nu…" at bounding box center [324, 156] width 365 height 21
click at [149, 44] on icon at bounding box center [151, 44] width 4 height 5
click at [313, 160] on span "entry commission, entry date, entry price, number of shares, symbol, position t…" at bounding box center [325, 156] width 367 height 21
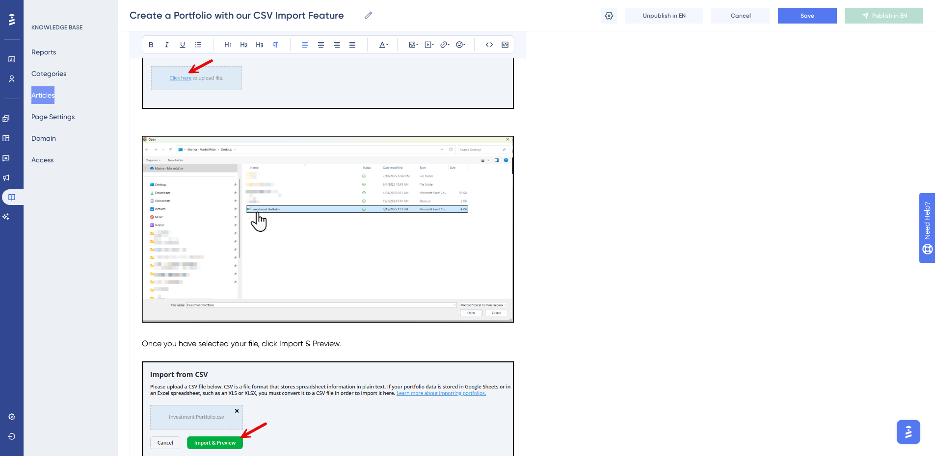
scroll to position [602, 0]
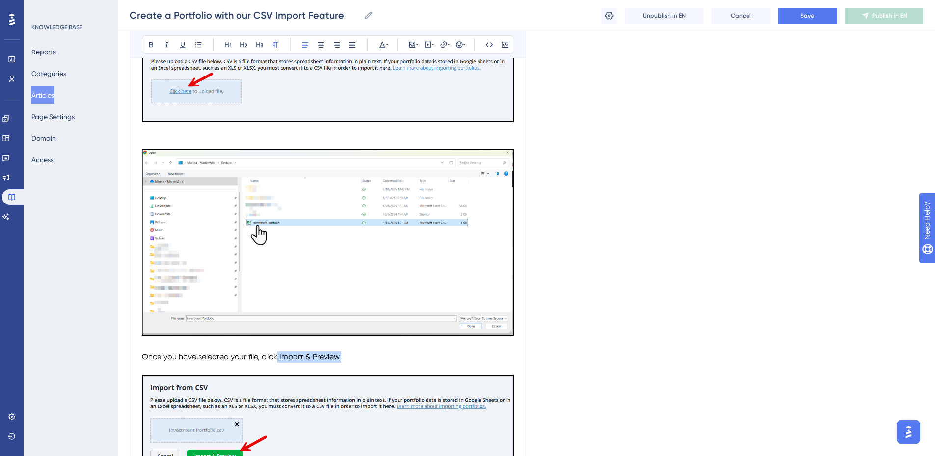
drag, startPoint x: 278, startPoint y: 355, endPoint x: 342, endPoint y: 356, distance: 63.3
click at [342, 356] on p "Once you have selected your file, click Import & Preview." at bounding box center [328, 357] width 372 height 12
click at [150, 42] on icon at bounding box center [151, 44] width 4 height 5
click at [370, 359] on p "Once you have selected your file, click Import & Preview." at bounding box center [328, 357] width 372 height 12
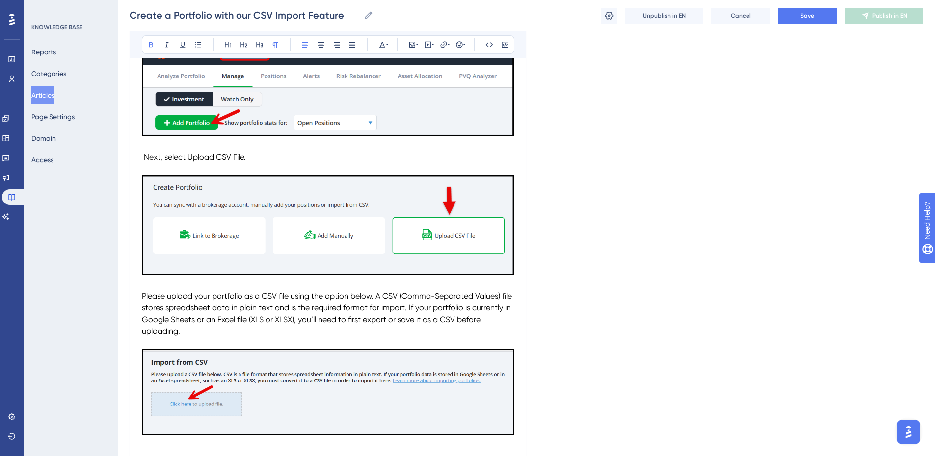
scroll to position [259, 0]
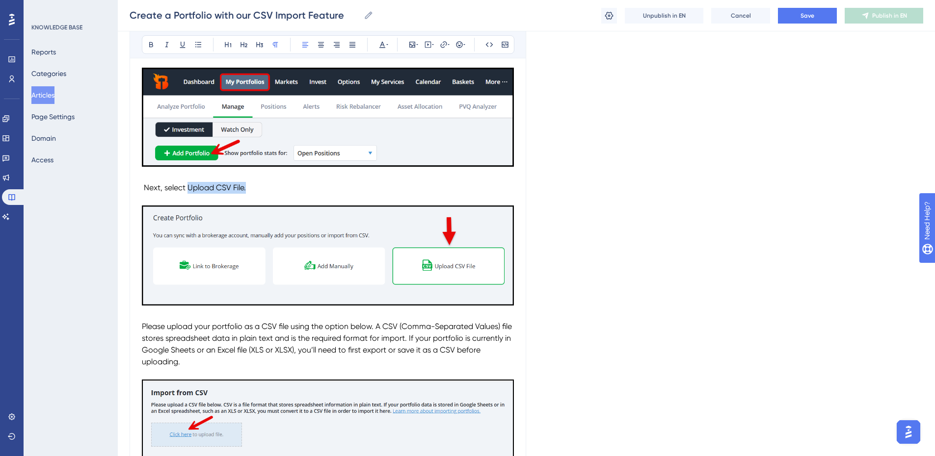
drag, startPoint x: 187, startPoint y: 187, endPoint x: 244, endPoint y: 184, distance: 57.0
click at [250, 189] on p "Next, select Upload CSV File." at bounding box center [328, 188] width 372 height 12
click at [153, 46] on icon at bounding box center [151, 44] width 4 height 5
click at [305, 185] on p "Next, select Upload CSV File." at bounding box center [328, 188] width 372 height 12
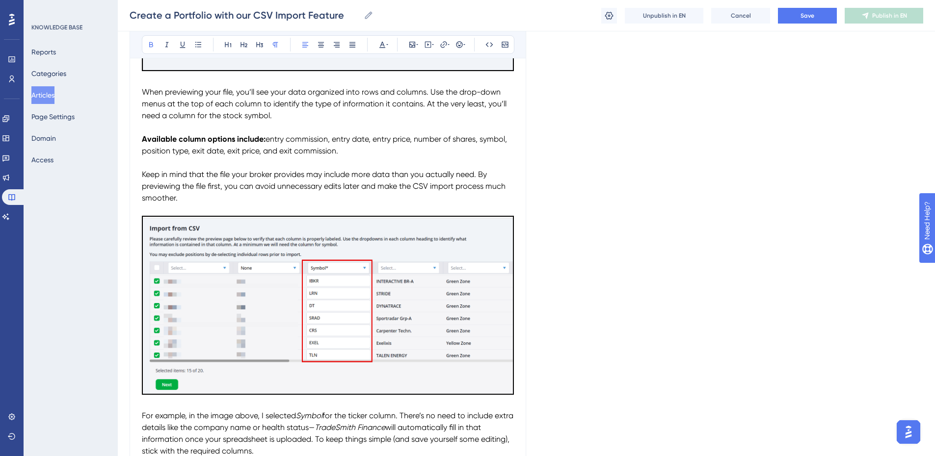
scroll to position [1044, 0]
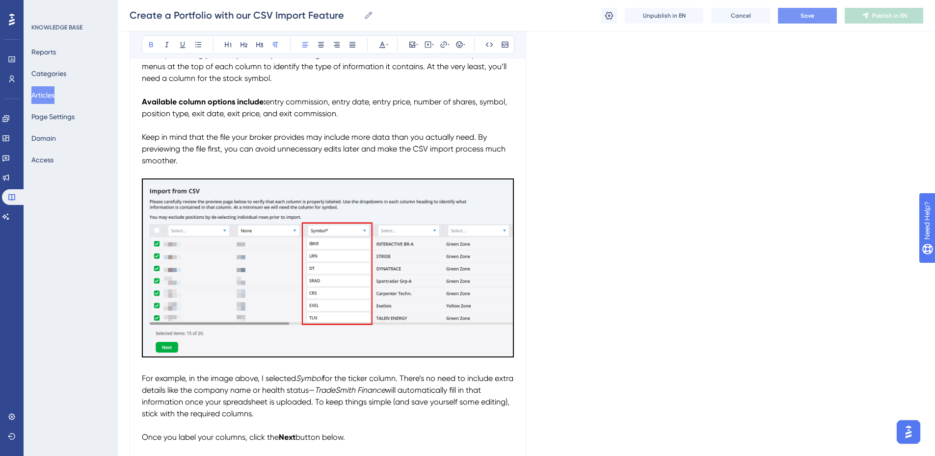
click at [802, 12] on span "Save" at bounding box center [808, 16] width 14 height 8
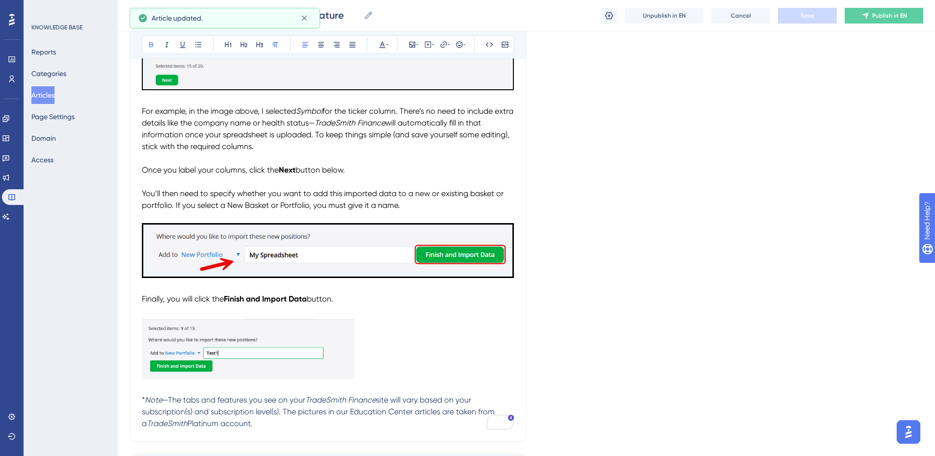
scroll to position [1388, 0]
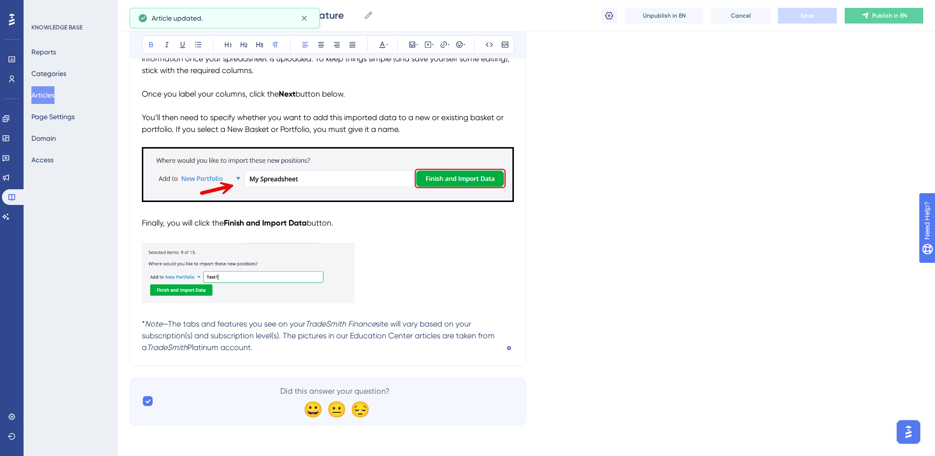
click at [302, 273] on img "To enrich screen reader interactions, please activate Accessibility in Grammarl…" at bounding box center [248, 272] width 213 height 62
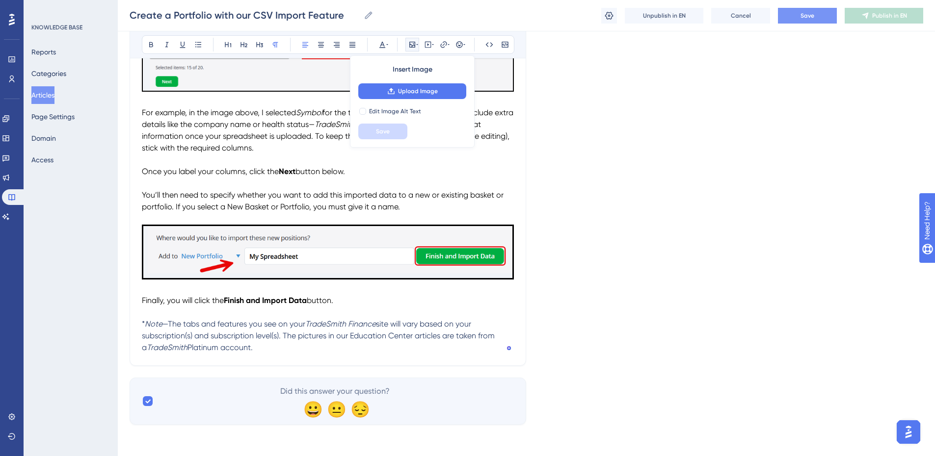
scroll to position [1310, 0]
click at [807, 18] on span "Save" at bounding box center [808, 16] width 14 height 8
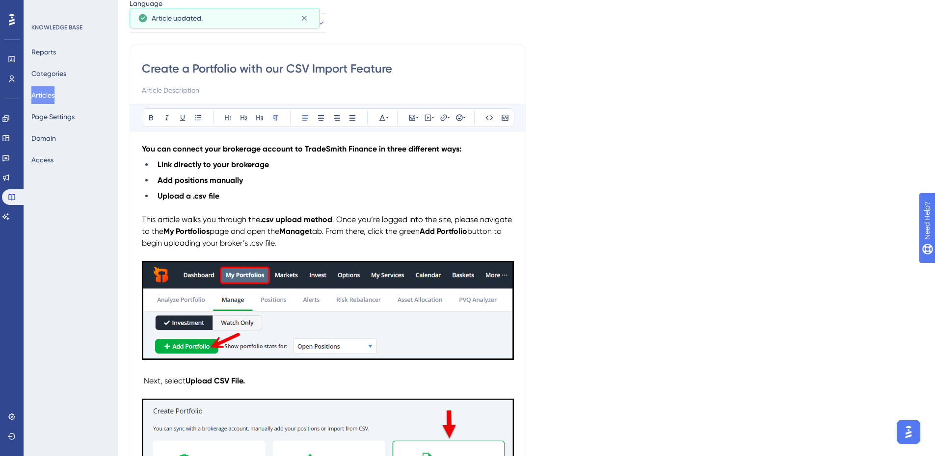
scroll to position [0, 0]
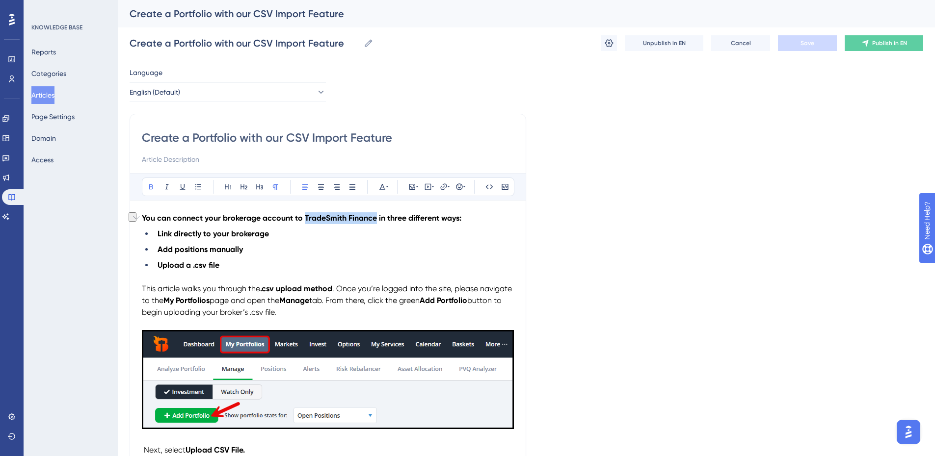
drag, startPoint x: 374, startPoint y: 216, endPoint x: 304, endPoint y: 216, distance: 70.2
click at [304, 216] on strong "You can connect your brokerage account to TradeSmith Finance in three different…" at bounding box center [302, 218] width 320 height 9
click at [166, 185] on icon at bounding box center [166, 187] width 3 height 5
click at [297, 263] on li "Upload a .csv file" at bounding box center [334, 266] width 360 height 12
drag, startPoint x: 409, startPoint y: 219, endPoint x: 141, endPoint y: 218, distance: 268.0
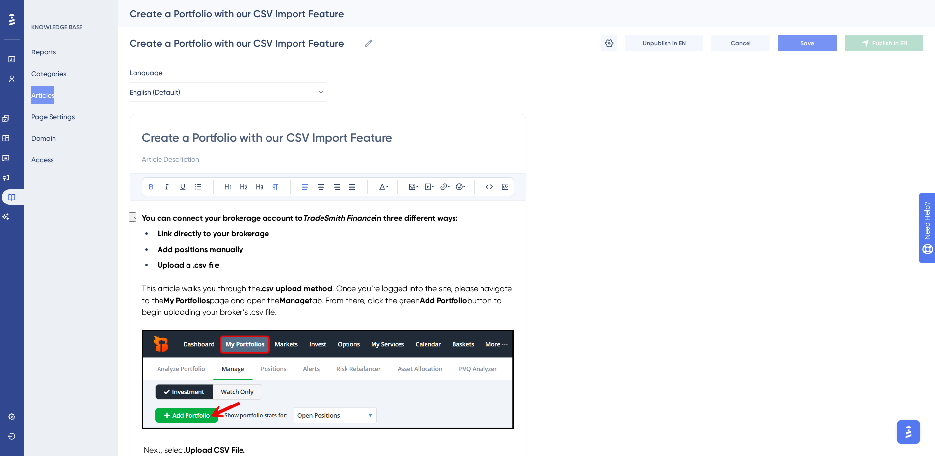
click at [150, 182] on button at bounding box center [151, 187] width 14 height 14
click at [296, 246] on li "Add positions manually" at bounding box center [334, 250] width 360 height 12
click at [806, 39] on span "Save" at bounding box center [808, 43] width 14 height 8
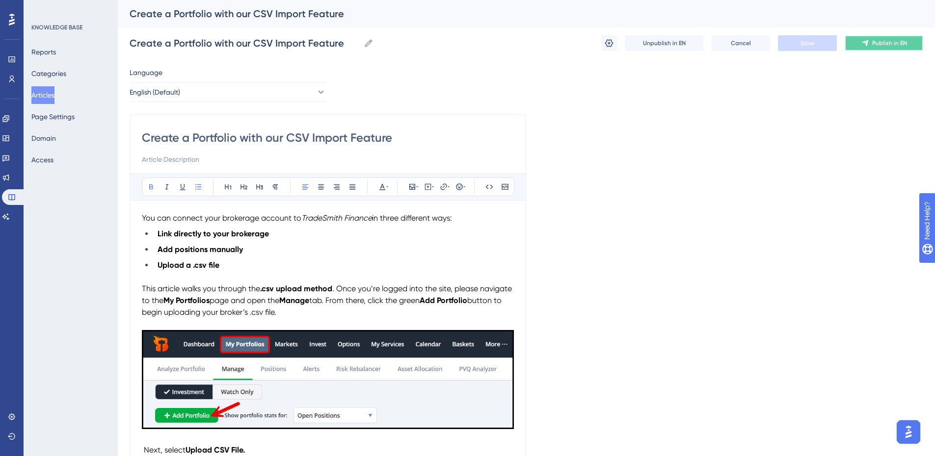
click at [875, 39] on span "Publish in EN" at bounding box center [889, 43] width 35 height 8
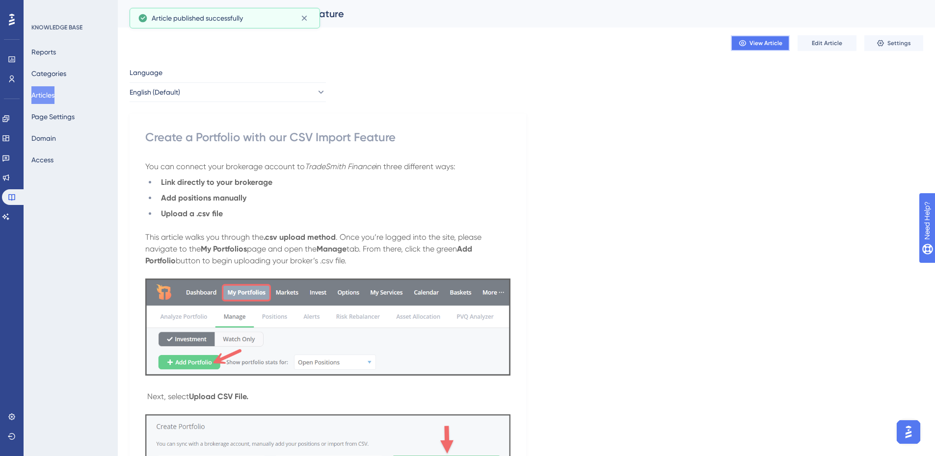
click at [761, 42] on span "View Article" at bounding box center [765, 43] width 33 height 8
click at [824, 48] on button "Edit Article" at bounding box center [827, 43] width 59 height 16
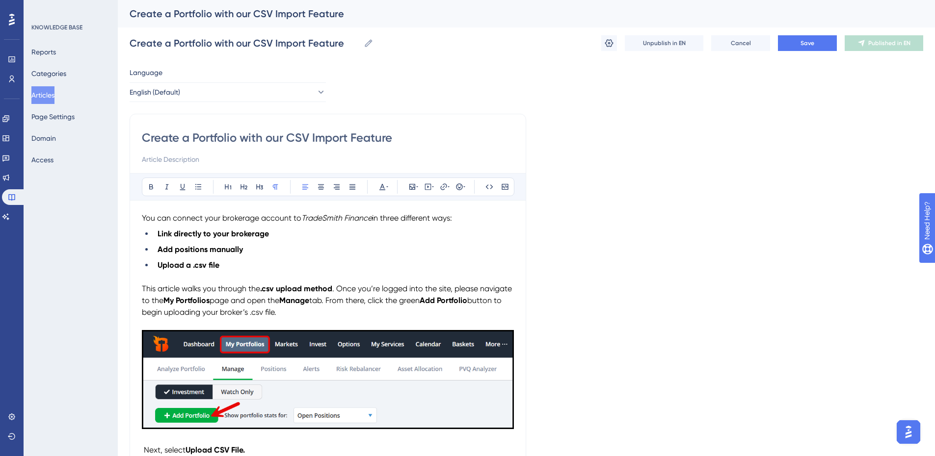
click at [237, 137] on input "Create a Portfolio with our CSV Import Feature" at bounding box center [328, 138] width 372 height 16
type input "Create a Portfolio or Basket with our CSV Import Feature"
click at [341, 137] on input "Create a Portfolio or Basket with our CSV Import Feature" at bounding box center [328, 138] width 372 height 16
drag, startPoint x: 454, startPoint y: 137, endPoint x: 143, endPoint y: 138, distance: 310.7
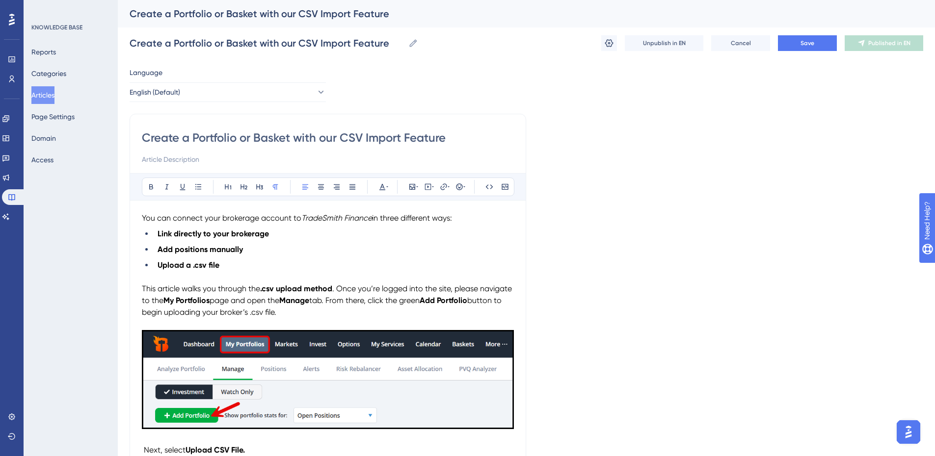
click at [143, 138] on input "Create a Portfolio or Basket with our CSV Import Feature" at bounding box center [328, 138] width 372 height 16
click at [240, 156] on input at bounding box center [328, 160] width 372 height 12
click at [193, 134] on input "Create a Portfolio or Basket with our CSV Import Feature" at bounding box center [328, 138] width 372 height 16
type input "Create Portfolio or Basket with our CSV Import Feature"
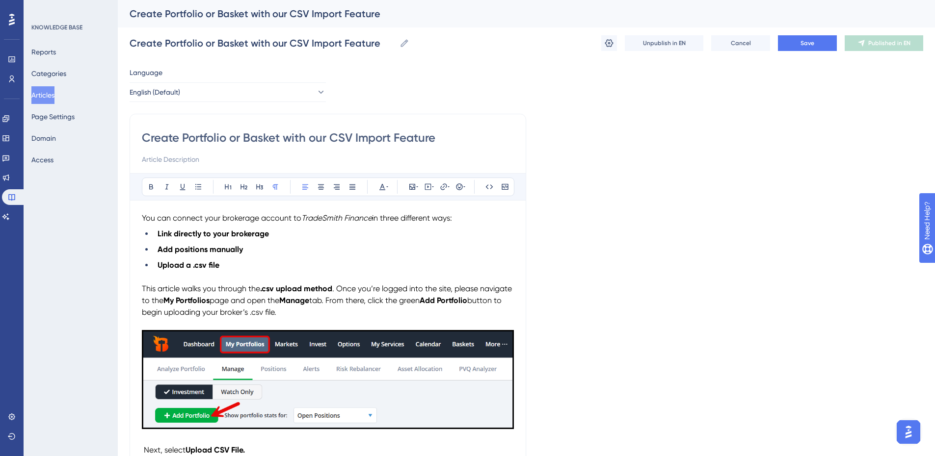
click at [228, 137] on input "Create Portfolio or Basket with our CSV Import Feature" at bounding box center [328, 138] width 372 height 16
type input "Create Portfolios or Basket with our CSV Import Feature"
click at [286, 138] on input "Create Portfolios or Basket with our CSV Import Feature" at bounding box center [328, 138] width 372 height 16
type input "Create Portfolios or Baskets with our CSV Import Feature"
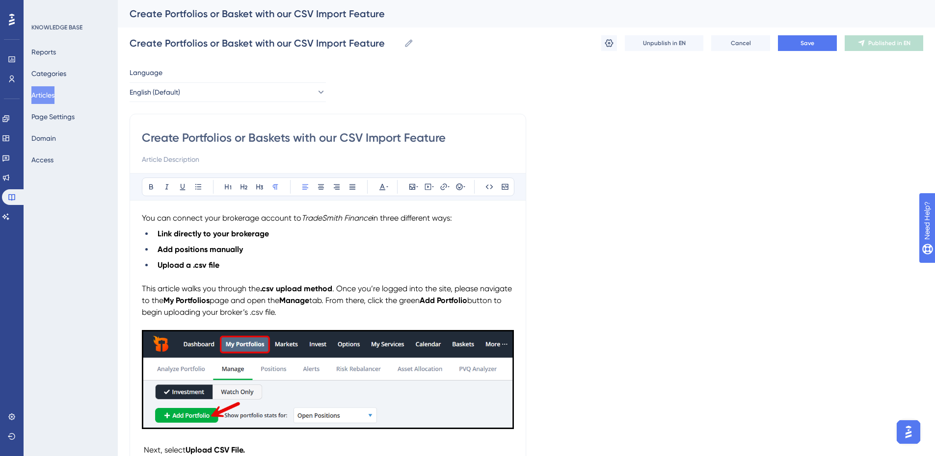
type input "Create Portfolios or Baskets with our CSV Import Feature"
click at [341, 136] on input "Create Portfolios or Baskets with our CSV Import Feature" at bounding box center [328, 138] width 372 height 16
type input "Create Portfolios or Baskets with ourCSV Import Feature"
type input "Create Portfolios or Baskets vCSV Import Feature"
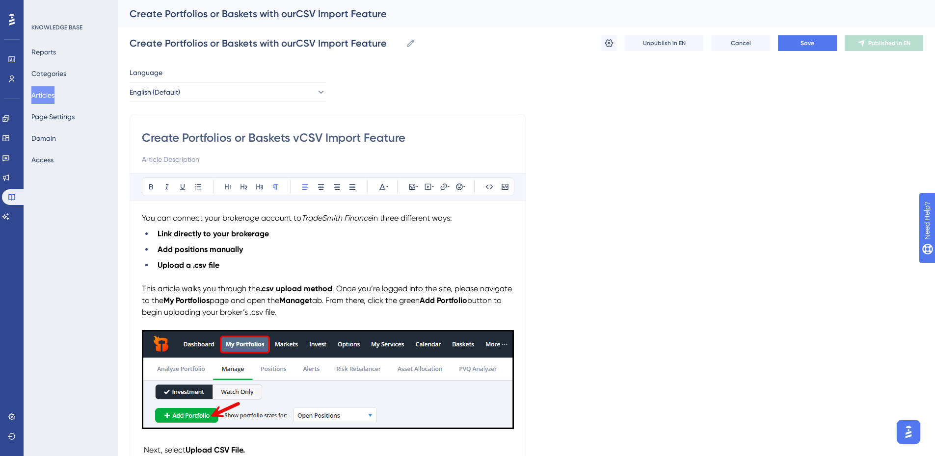
type input "Create Portfolios or Baskets vCSV Import Feature"
type input "Create Portfolios or Baskets via CSV Import Feature"
click at [422, 136] on input "Create Portfolios or Baskets via CSV Import Feature" at bounding box center [328, 138] width 372 height 16
type input "Create Portfolios or Baskets via CSV Import"
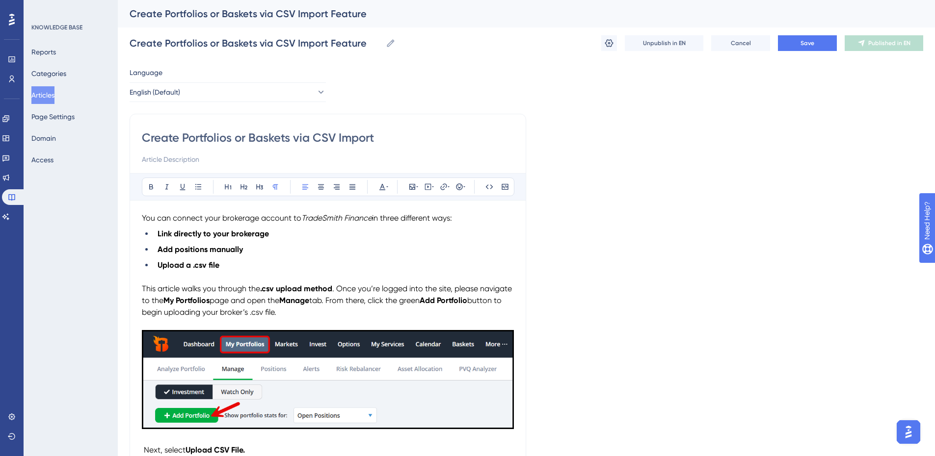
type input "Create Portfolios or Baskets via CSV Import"
click at [814, 38] on button "Save" at bounding box center [807, 43] width 59 height 16
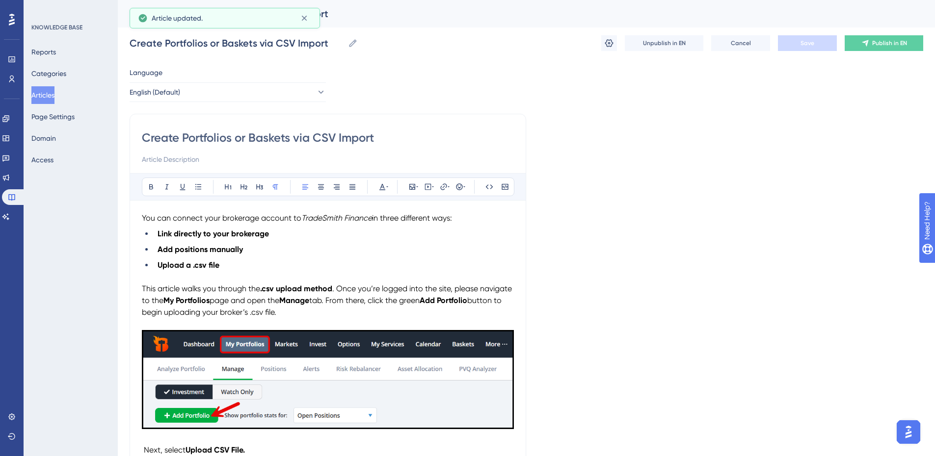
drag, startPoint x: 380, startPoint y: 140, endPoint x: 140, endPoint y: 138, distance: 240.0
click at [881, 39] on button "Publish in EN" at bounding box center [884, 43] width 79 height 16
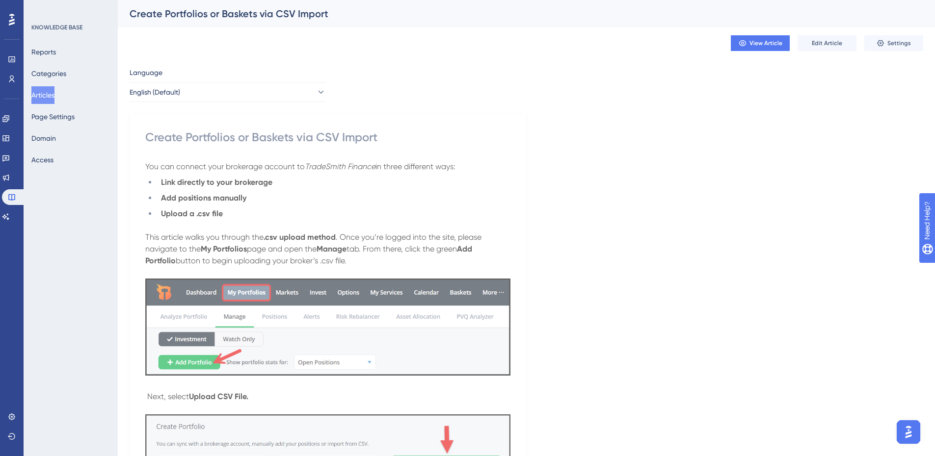
click at [54, 94] on button "Articles" at bounding box center [42, 95] width 23 height 18
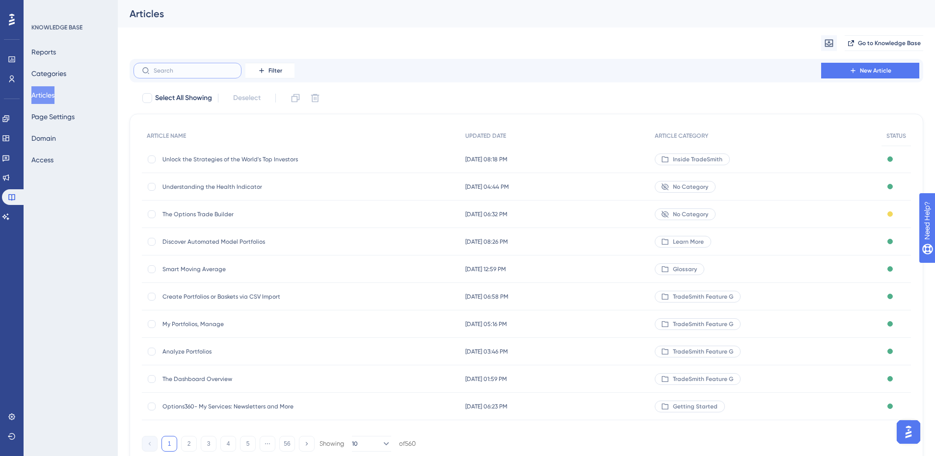
click at [191, 71] on input "text" at bounding box center [194, 70] width 80 height 7
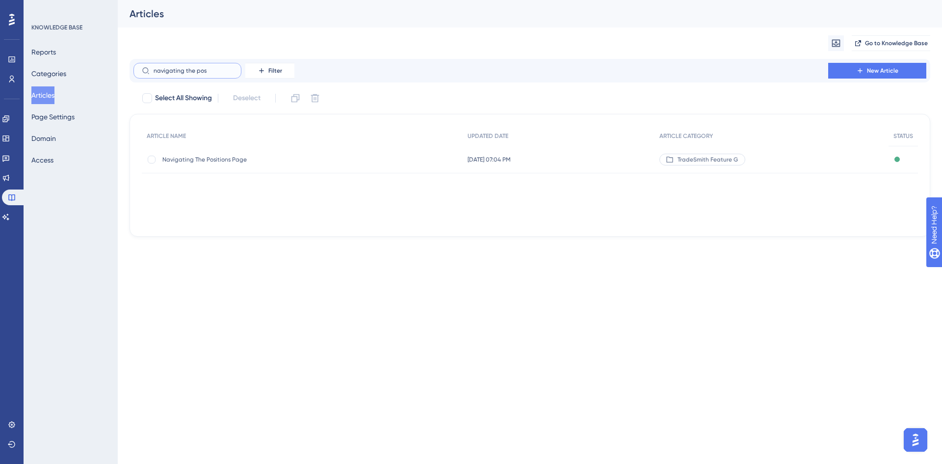
type input "navigating the pos"
click at [200, 161] on span "Navigating The Positions Page" at bounding box center [240, 160] width 157 height 8
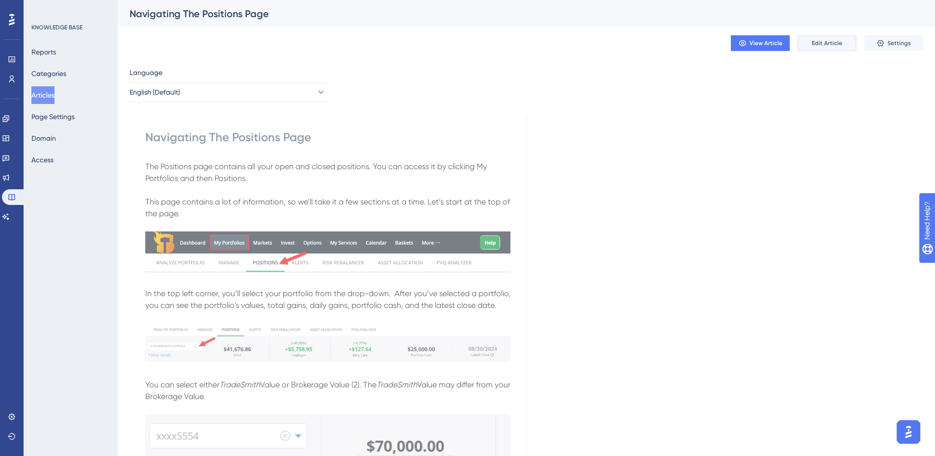
click at [818, 47] on span "Edit Article" at bounding box center [827, 43] width 30 height 8
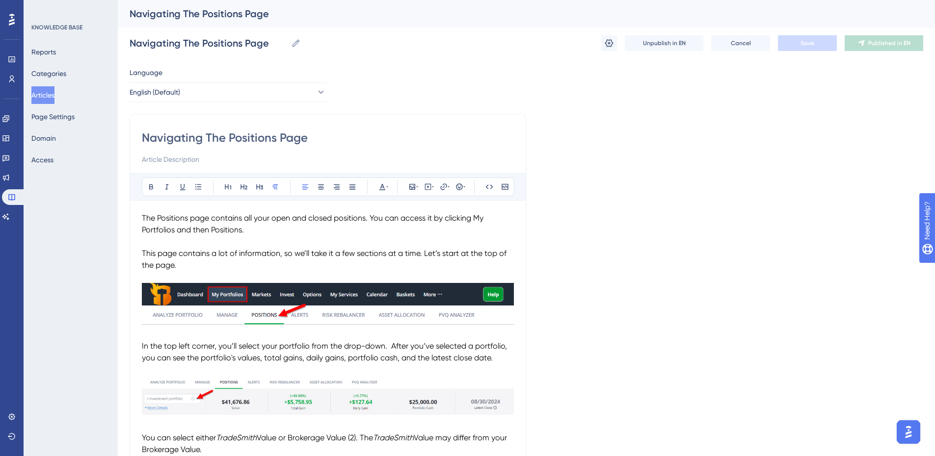
scroll to position [2644, 0]
